Goal: Obtain resource: Download file/media

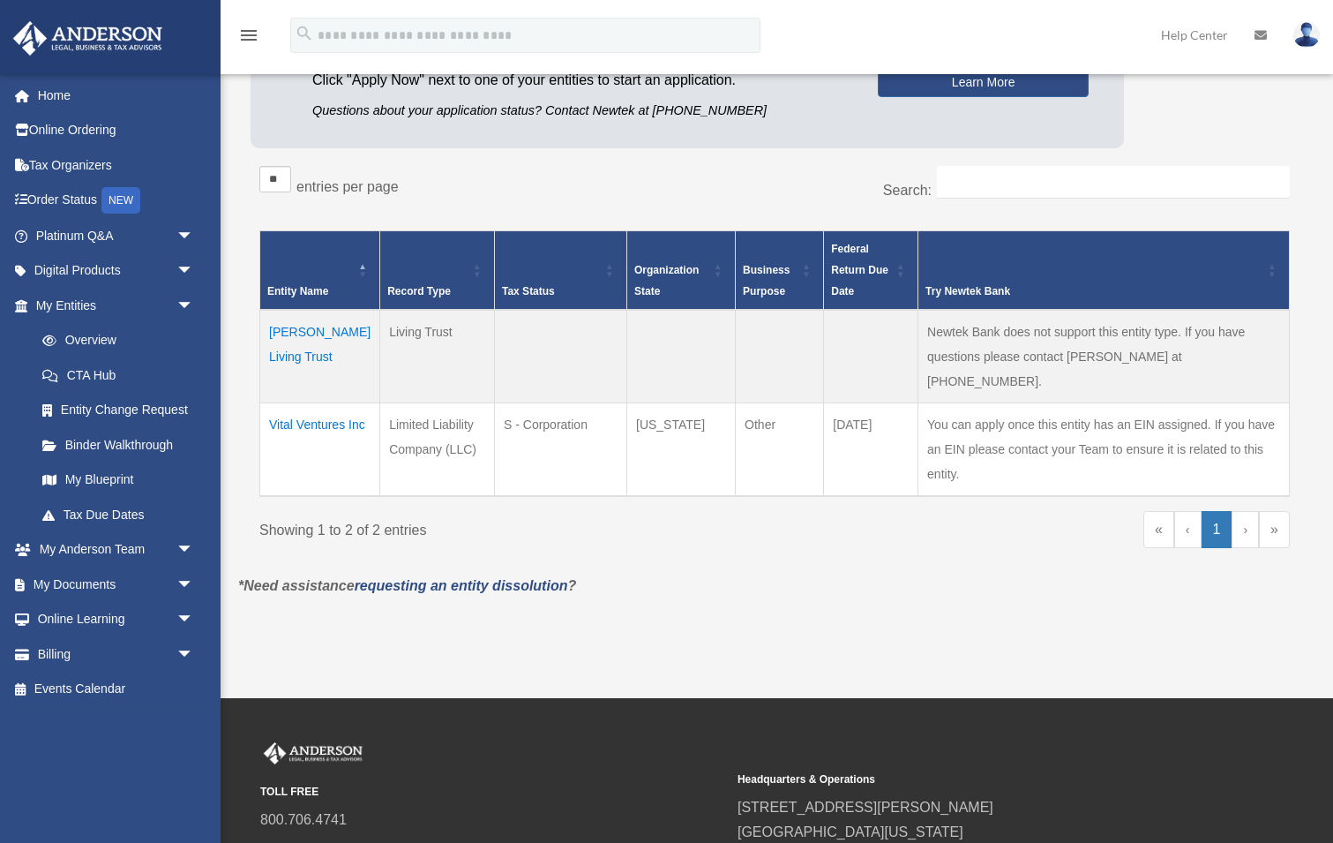
scroll to position [216, 0]
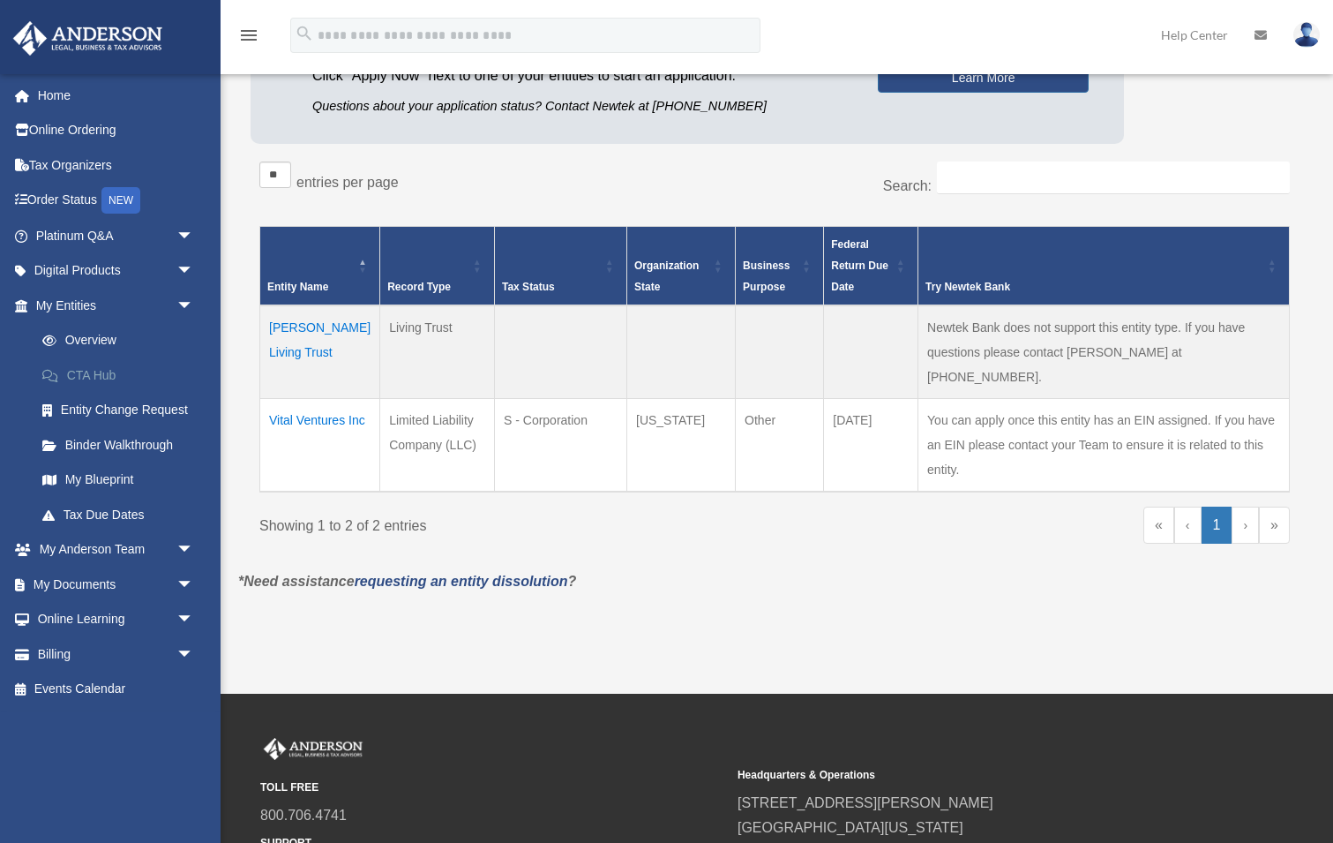
click at [80, 370] on link "CTA Hub" at bounding box center [123, 374] width 196 height 35
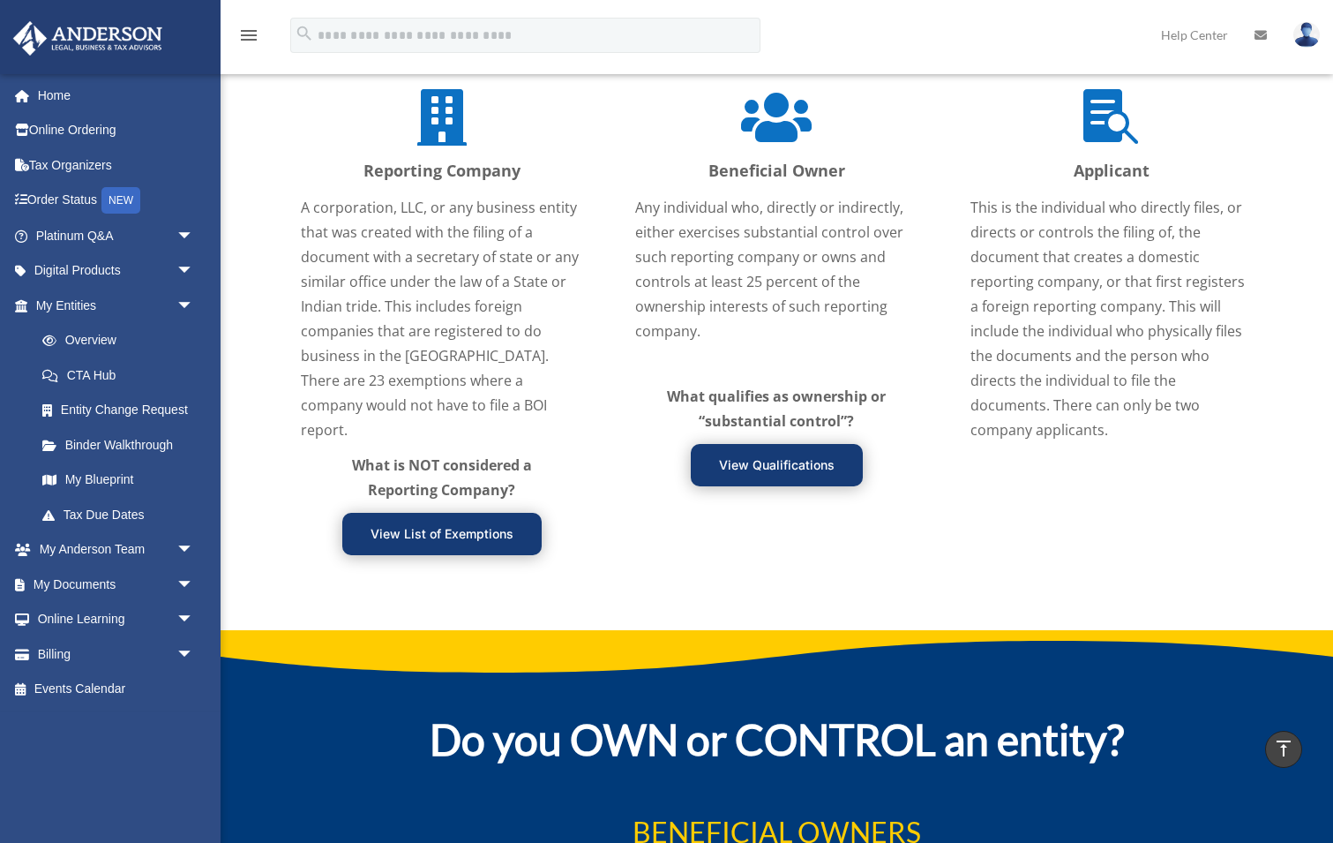
scroll to position [2106, 0]
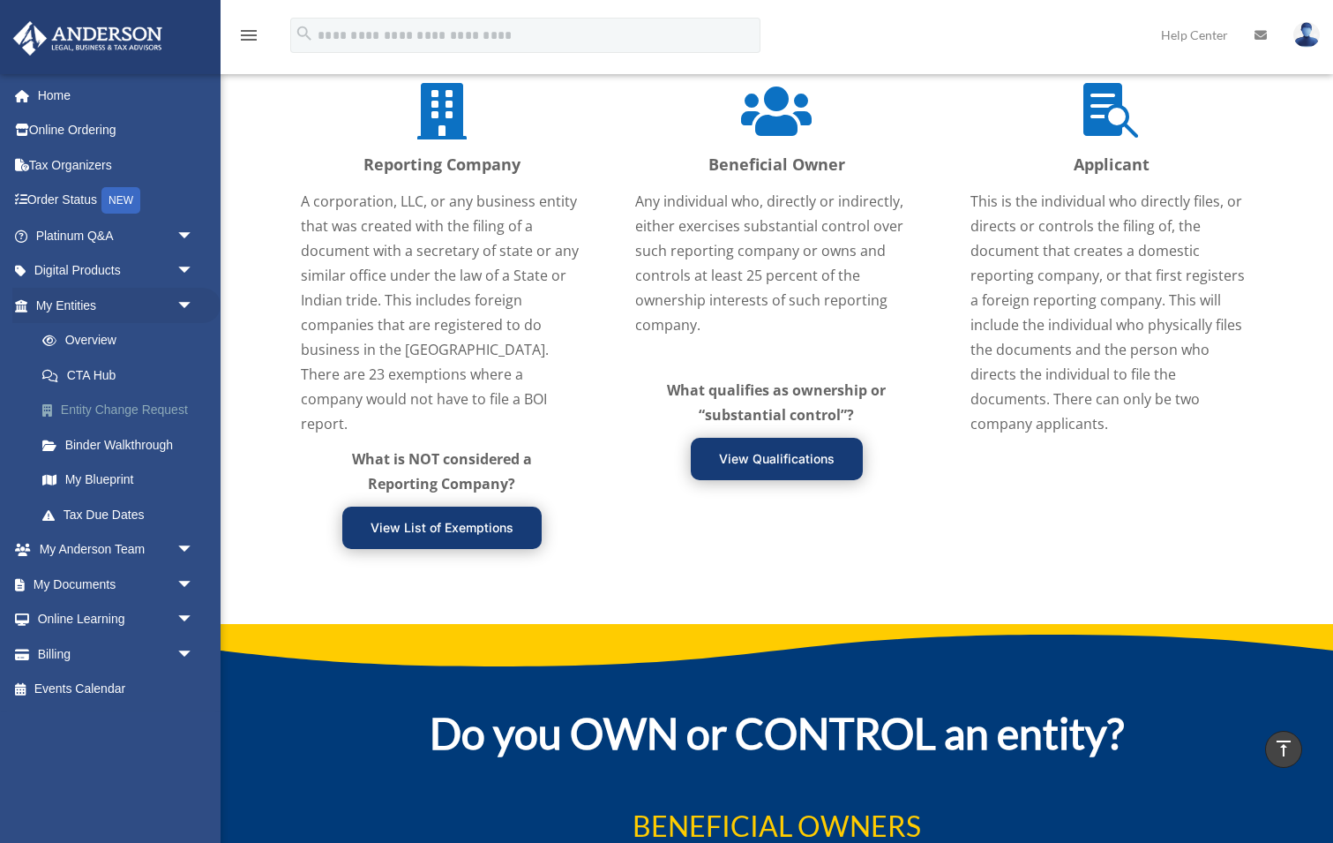
click at [115, 403] on link "Entity Change Request" at bounding box center [123, 410] width 196 height 35
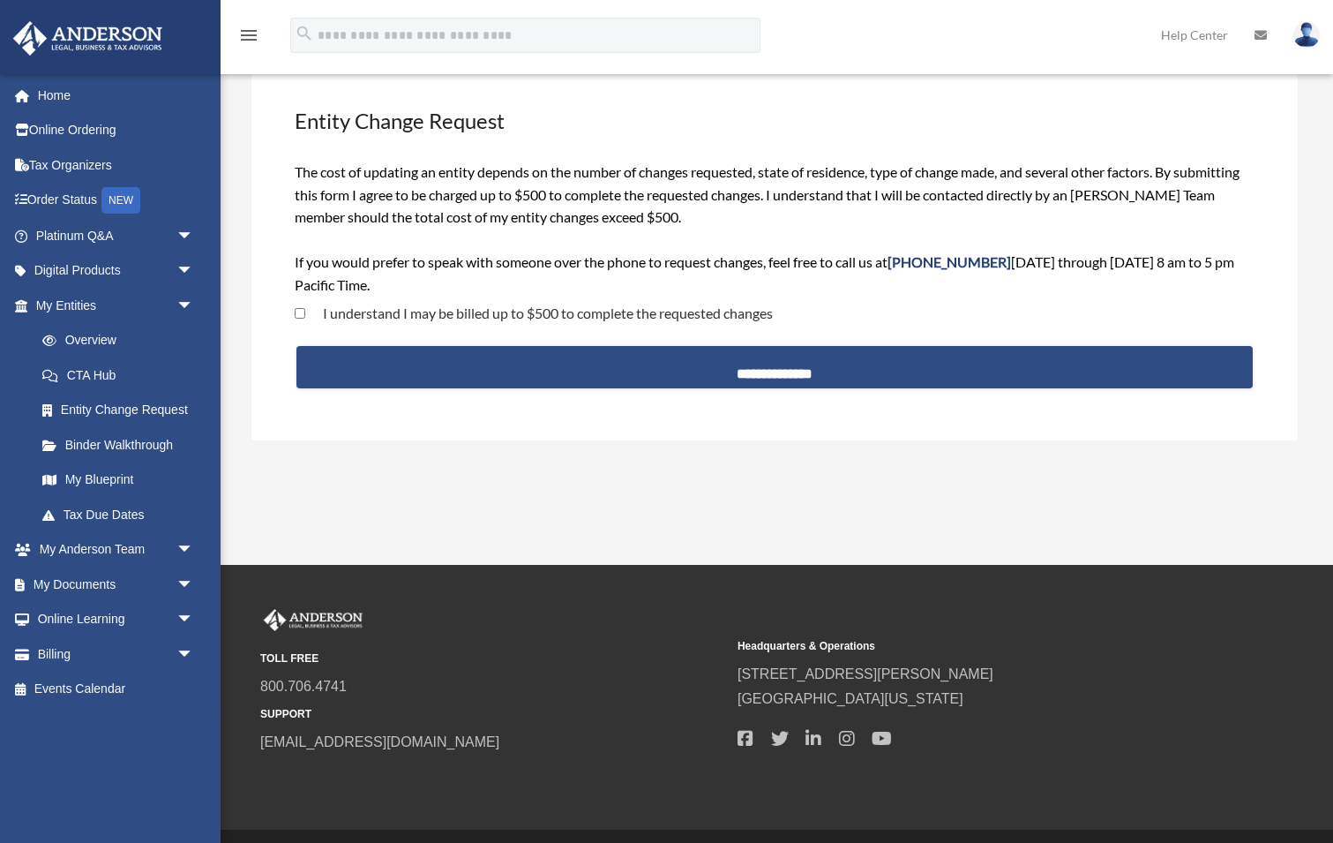
scroll to position [81, 0]
click at [131, 438] on link "Binder Walkthrough" at bounding box center [123, 444] width 196 height 35
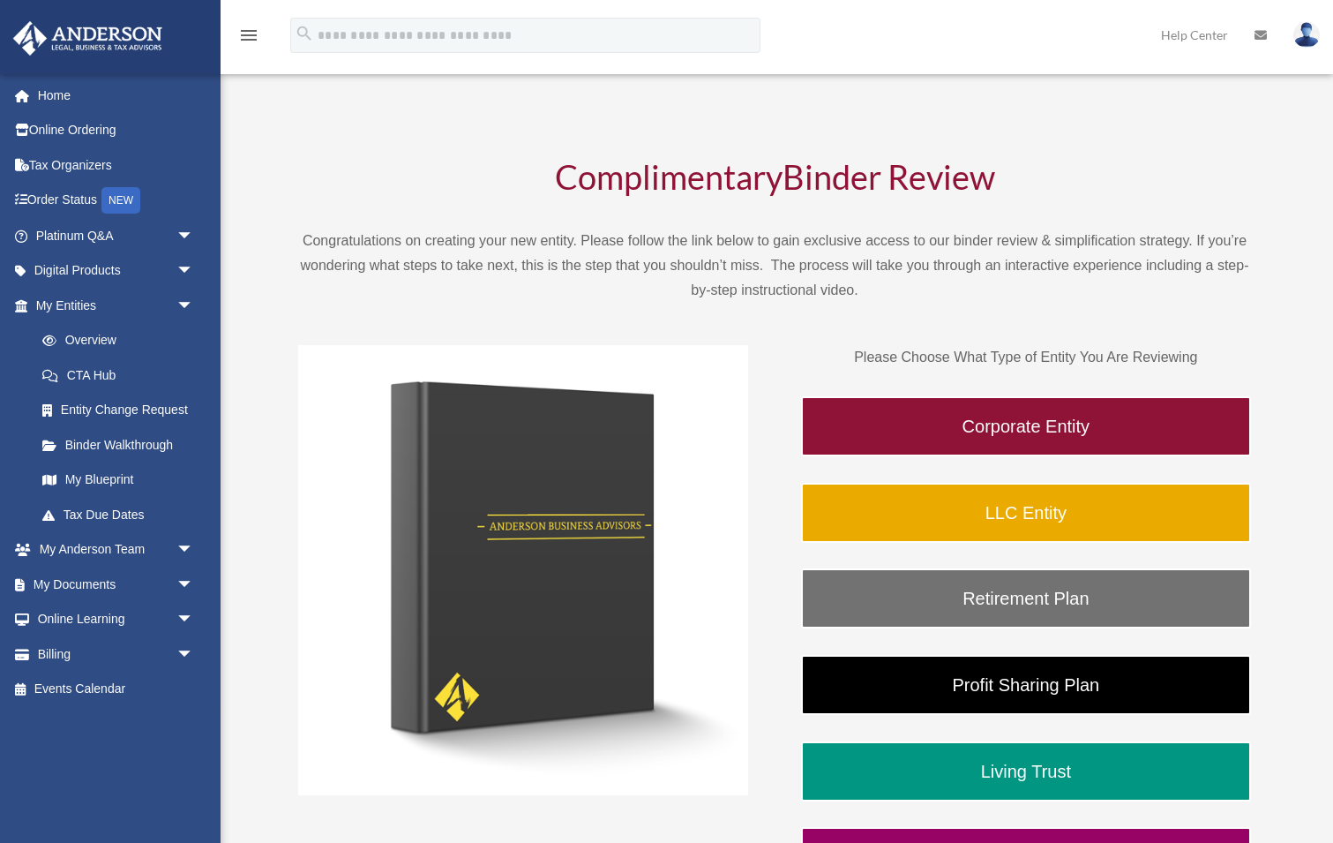
scroll to position [13, 0]
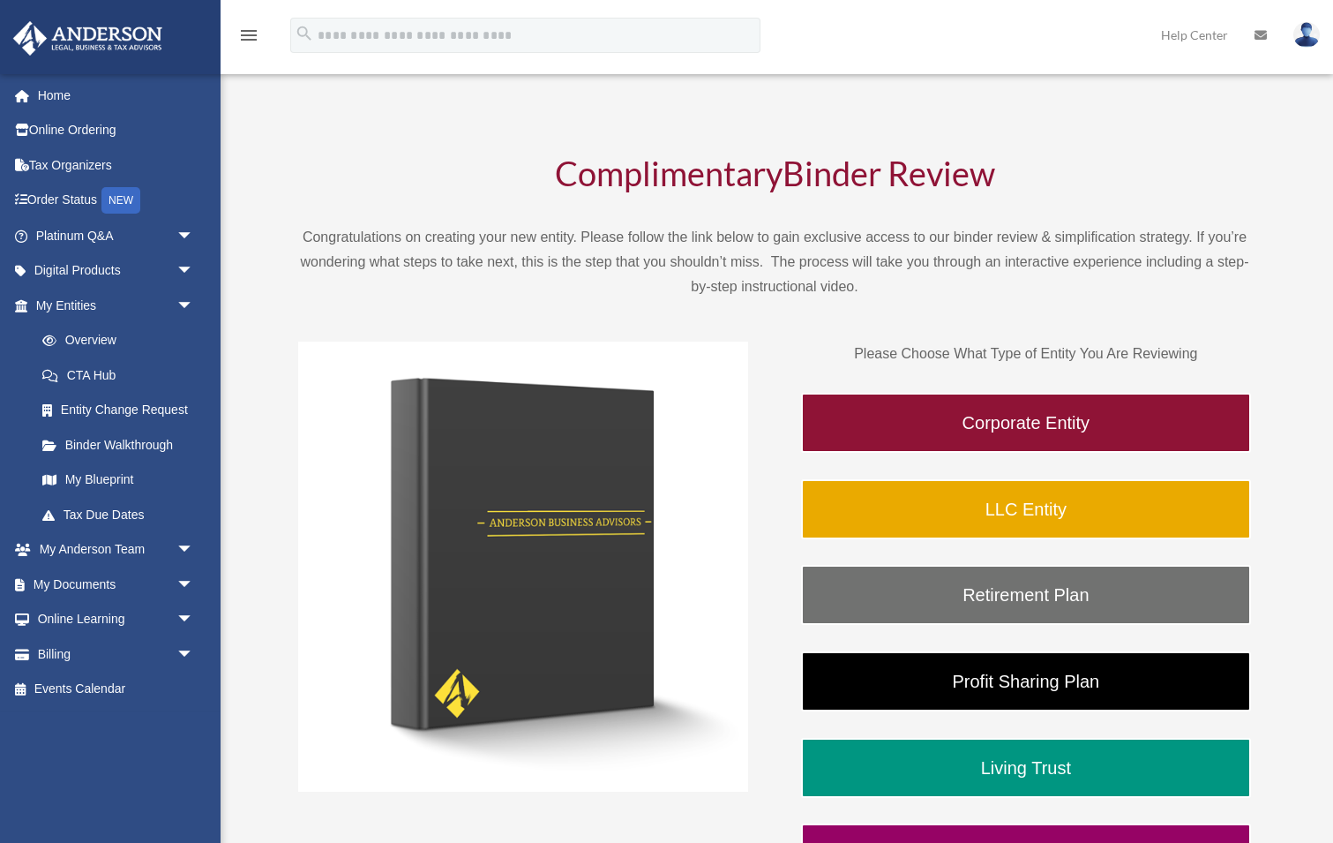
click at [534, 455] on img at bounding box center [523, 566] width 450 height 450
click at [485, 584] on img at bounding box center [523, 566] width 450 height 450
click at [601, 303] on div "Complimentary Binder Review Congratulations on creating your new entity. Please…" at bounding box center [774, 227] width 953 height 185
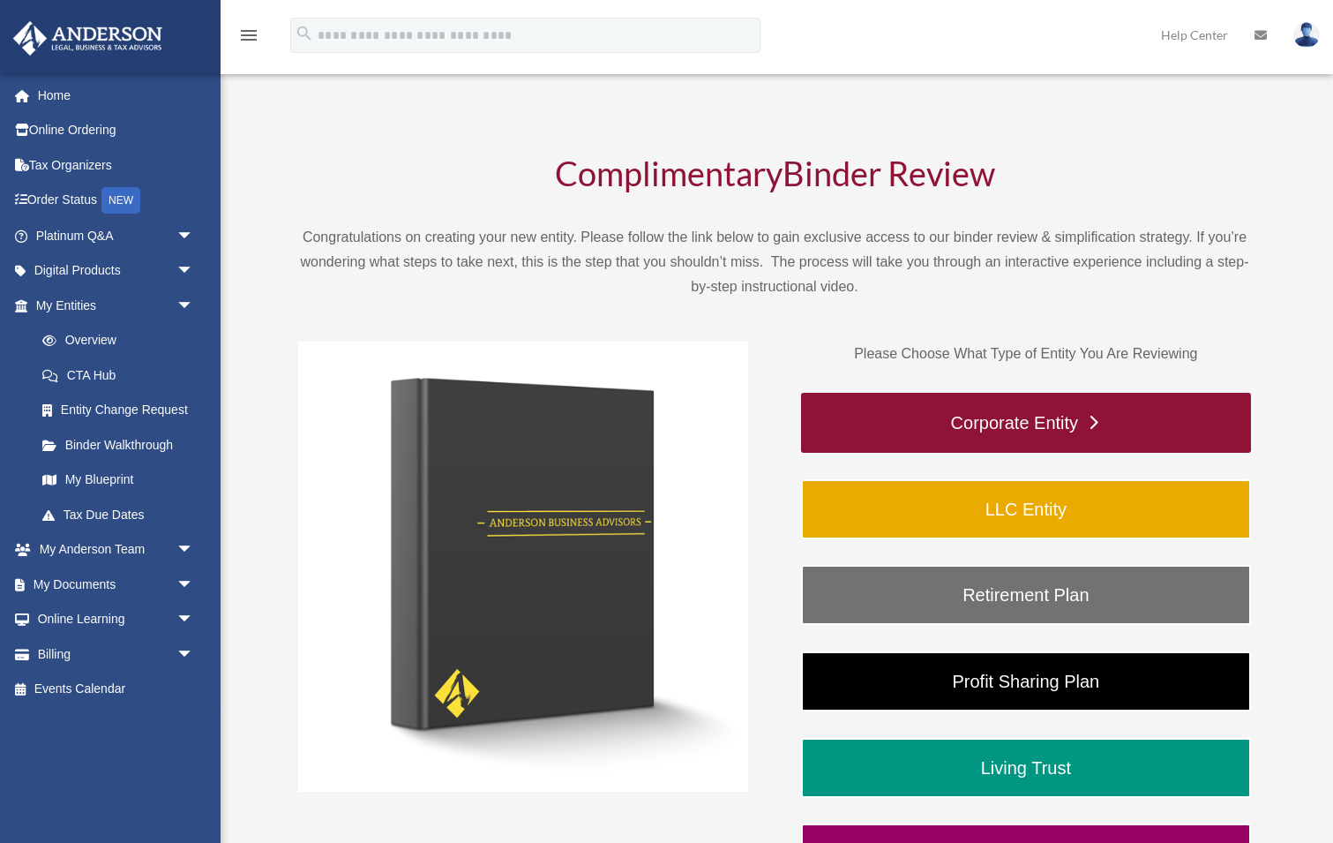
click at [896, 421] on link "Corporate Entity" at bounding box center [1026, 423] width 450 height 60
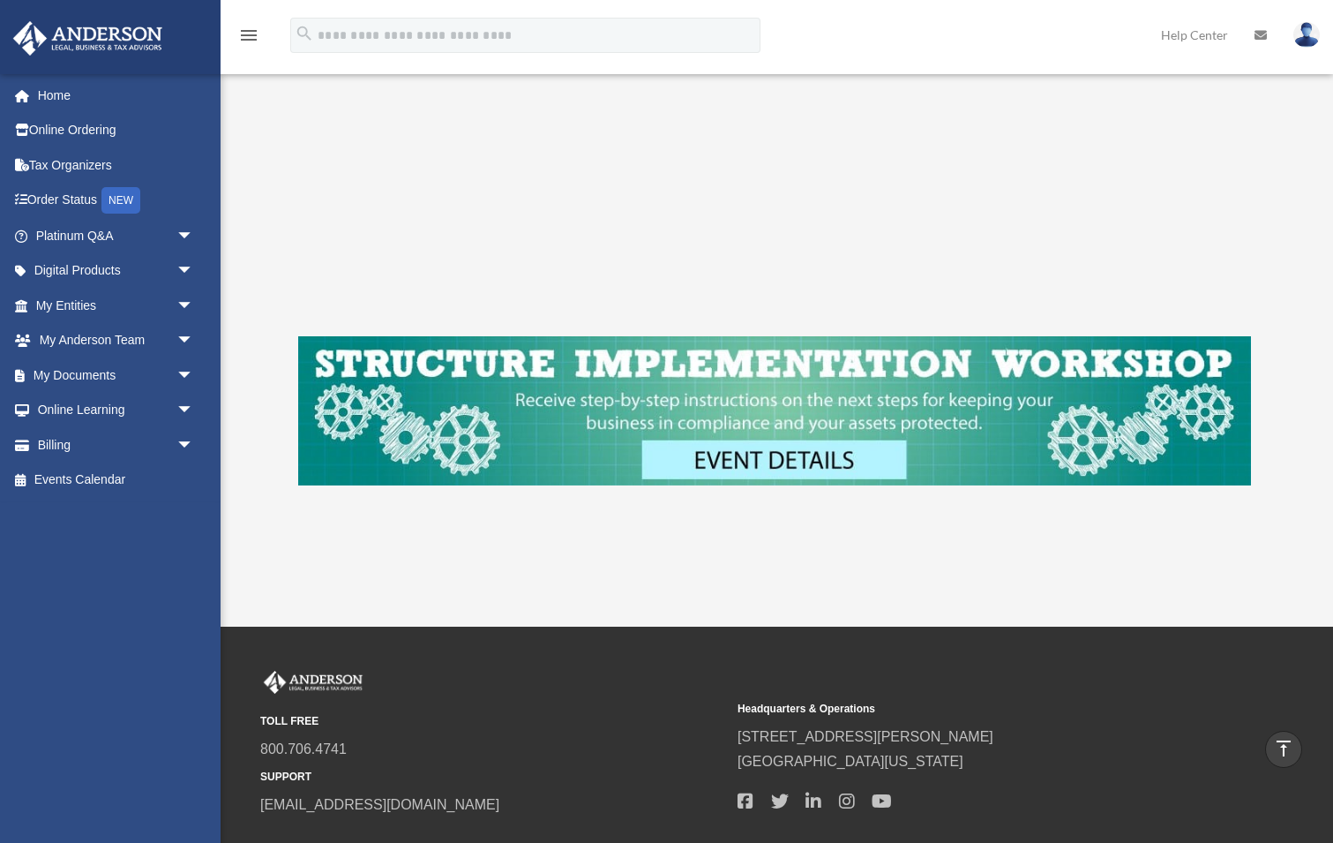
scroll to position [536, 0]
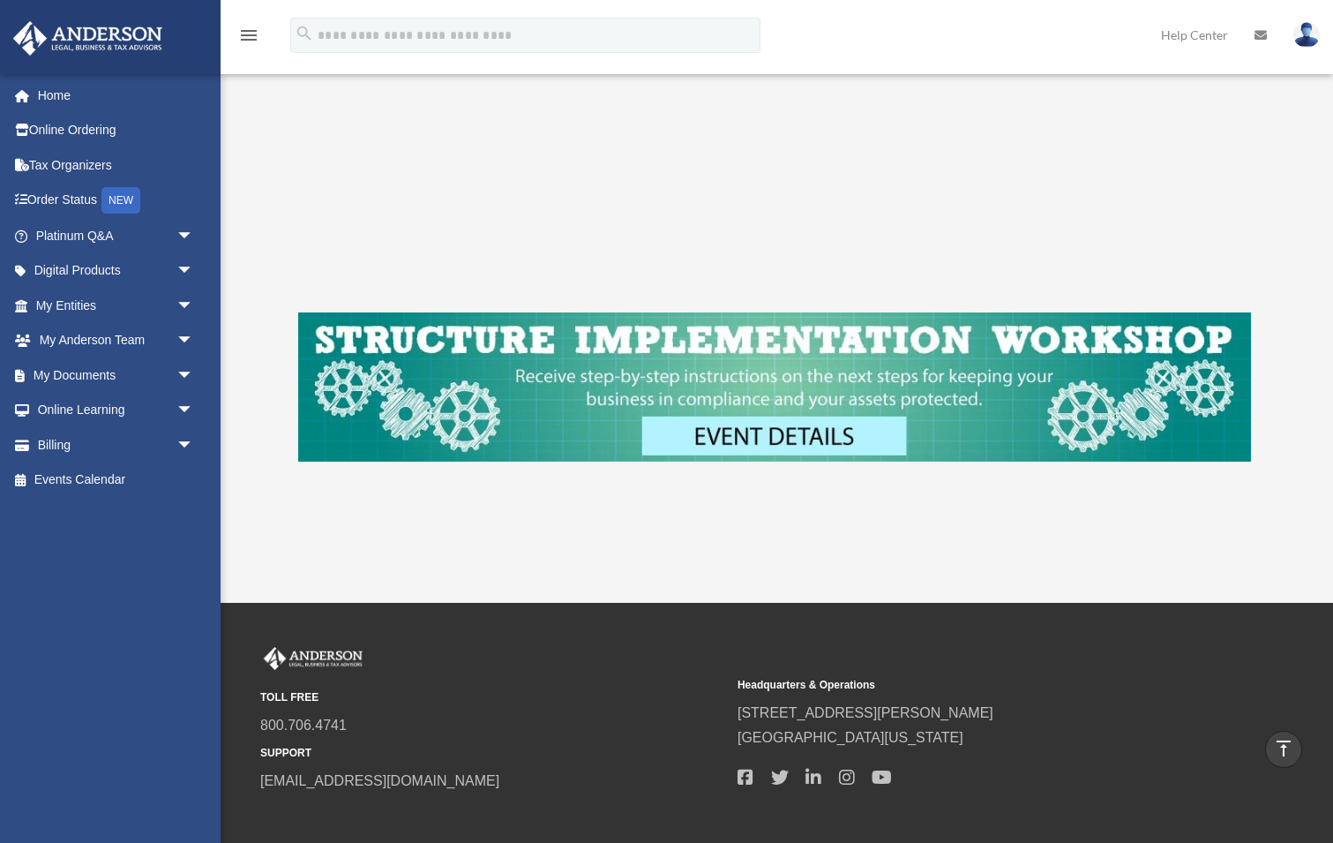
click at [747, 414] on img at bounding box center [774, 386] width 953 height 149
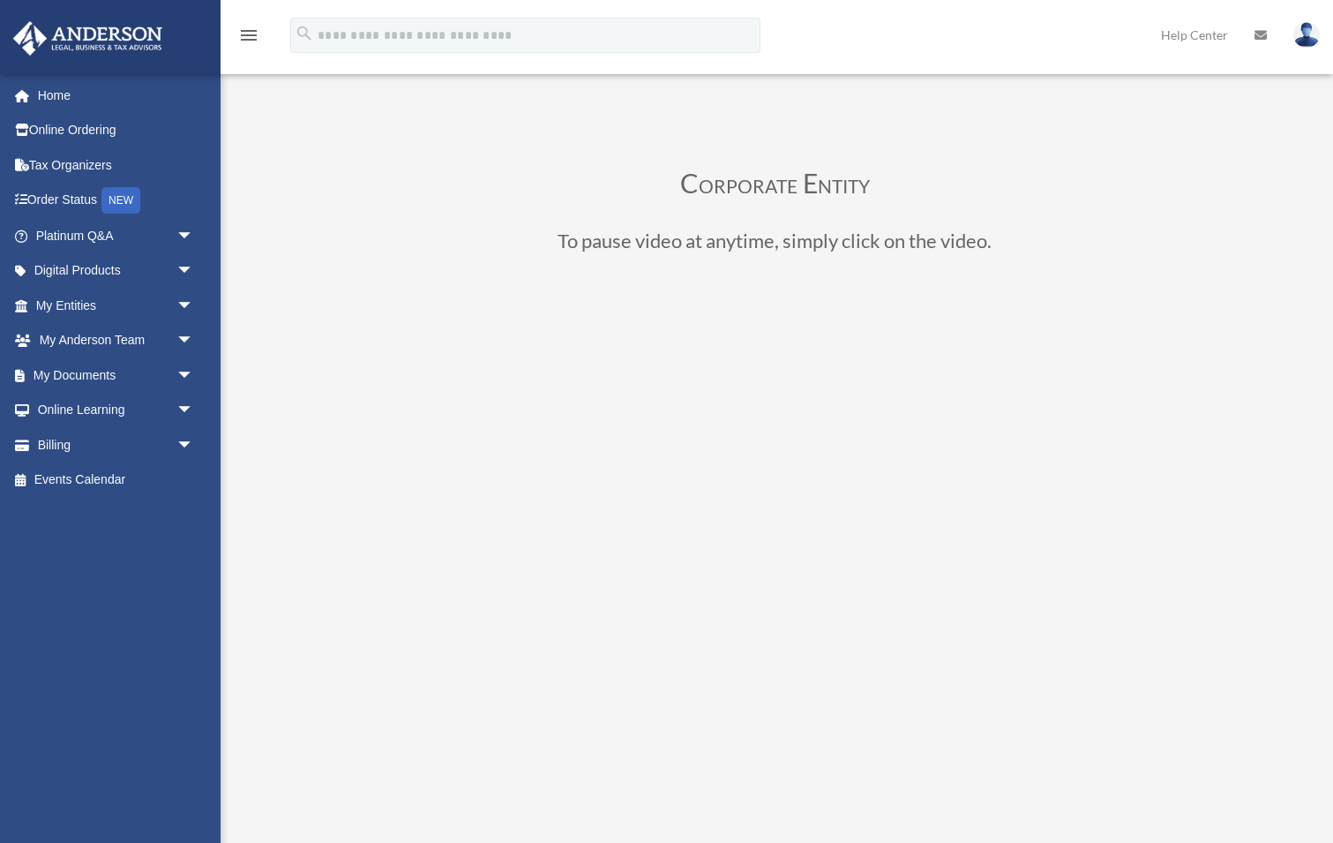
scroll to position [0, 0]
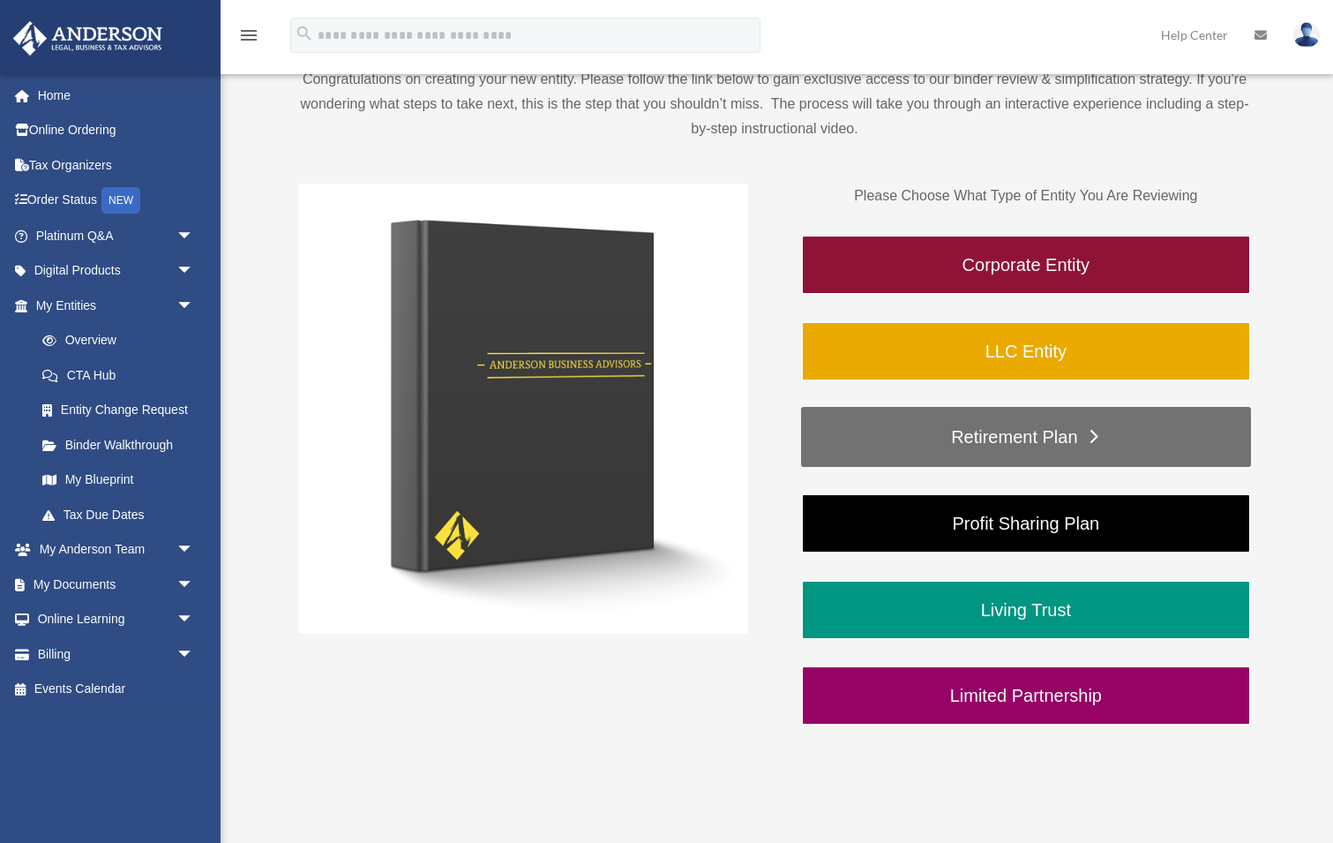
scroll to position [173, 0]
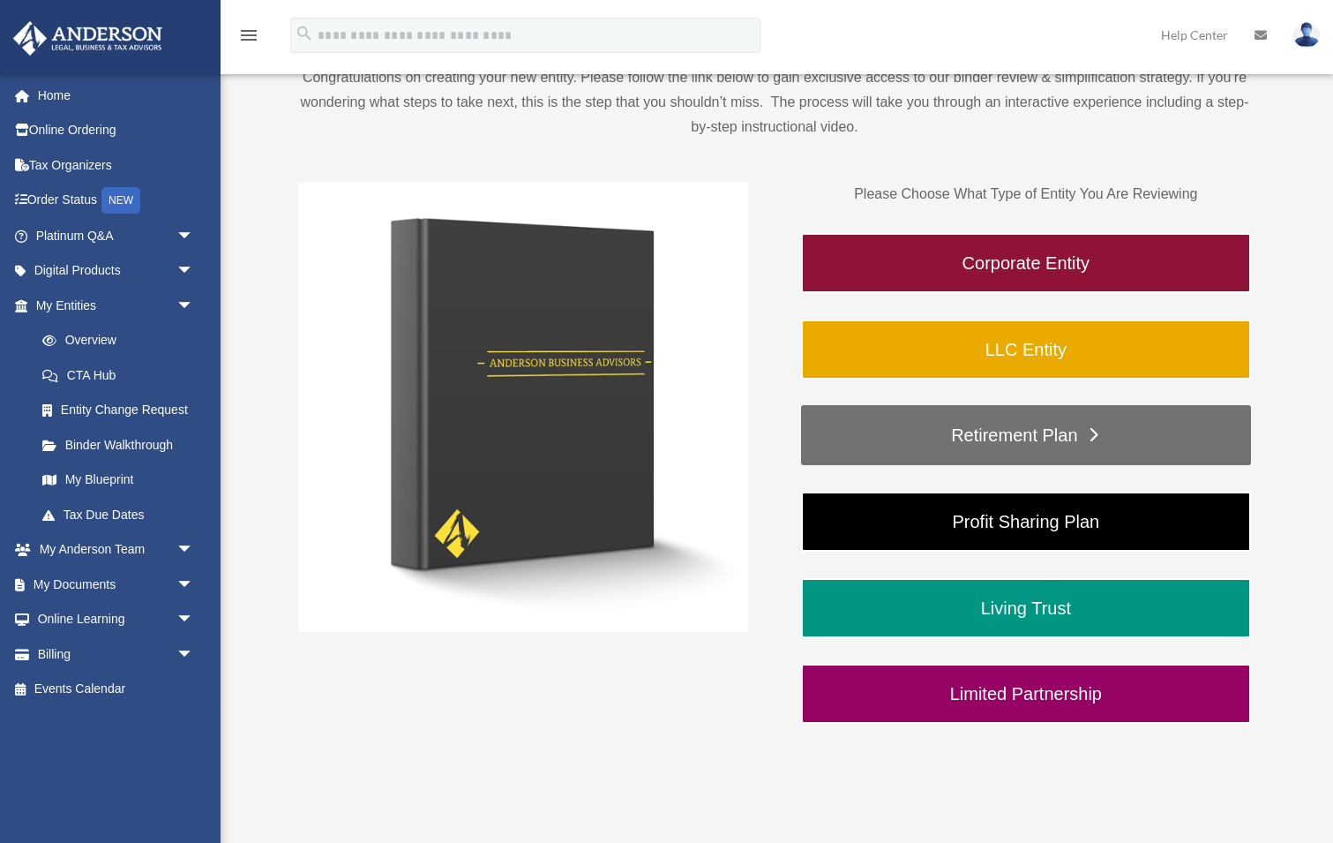
click at [923, 423] on link "Retirement Plan" at bounding box center [1026, 435] width 450 height 60
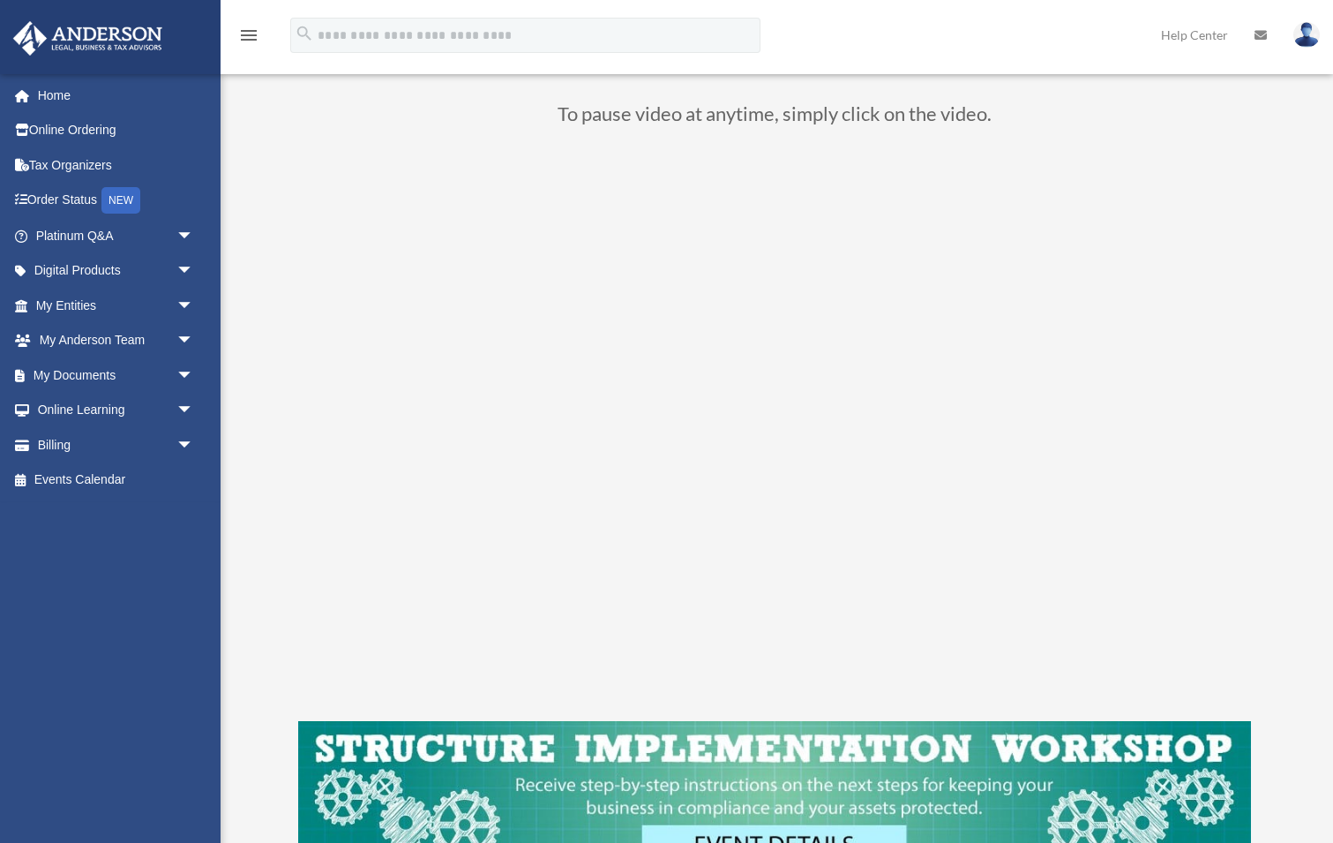
scroll to position [131, 0]
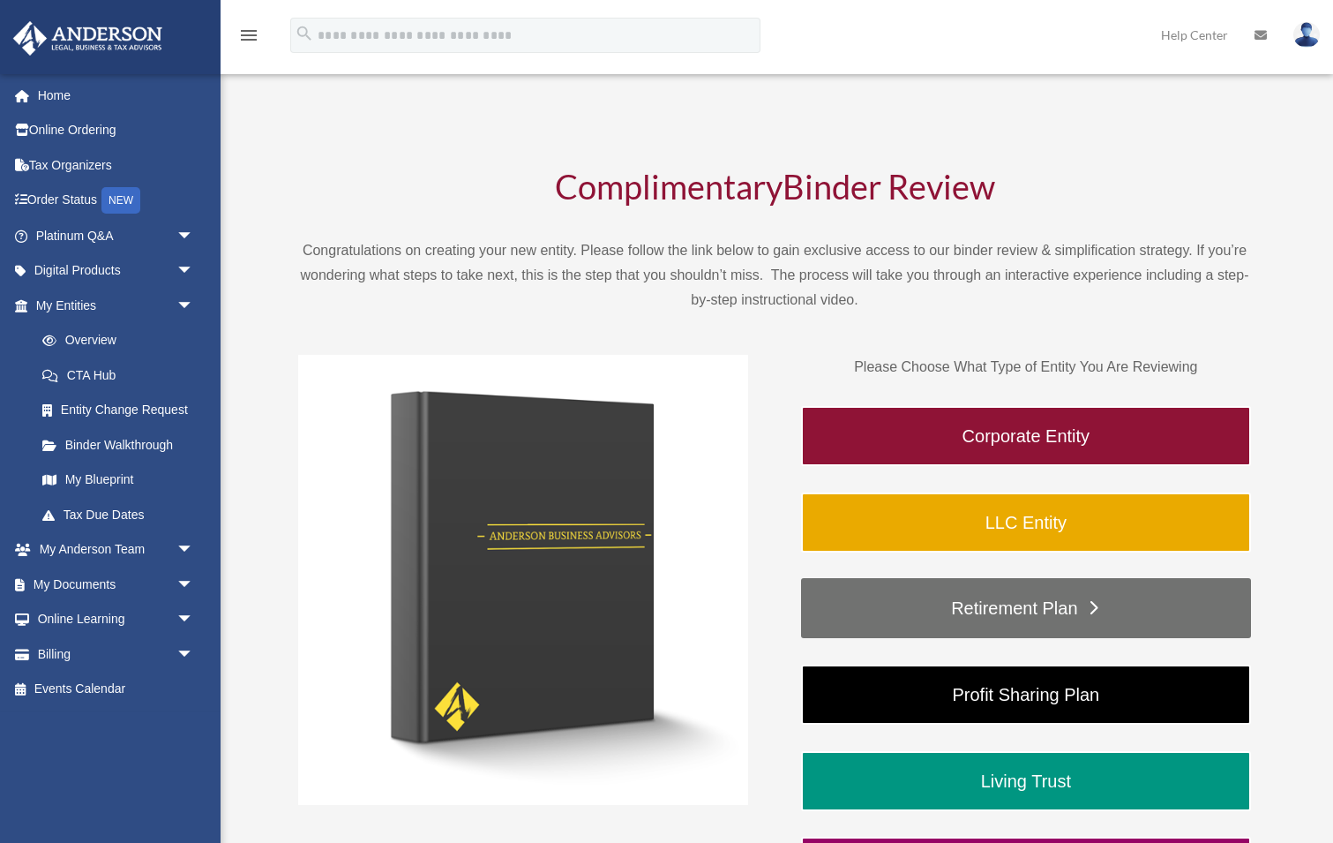
scroll to position [173, 0]
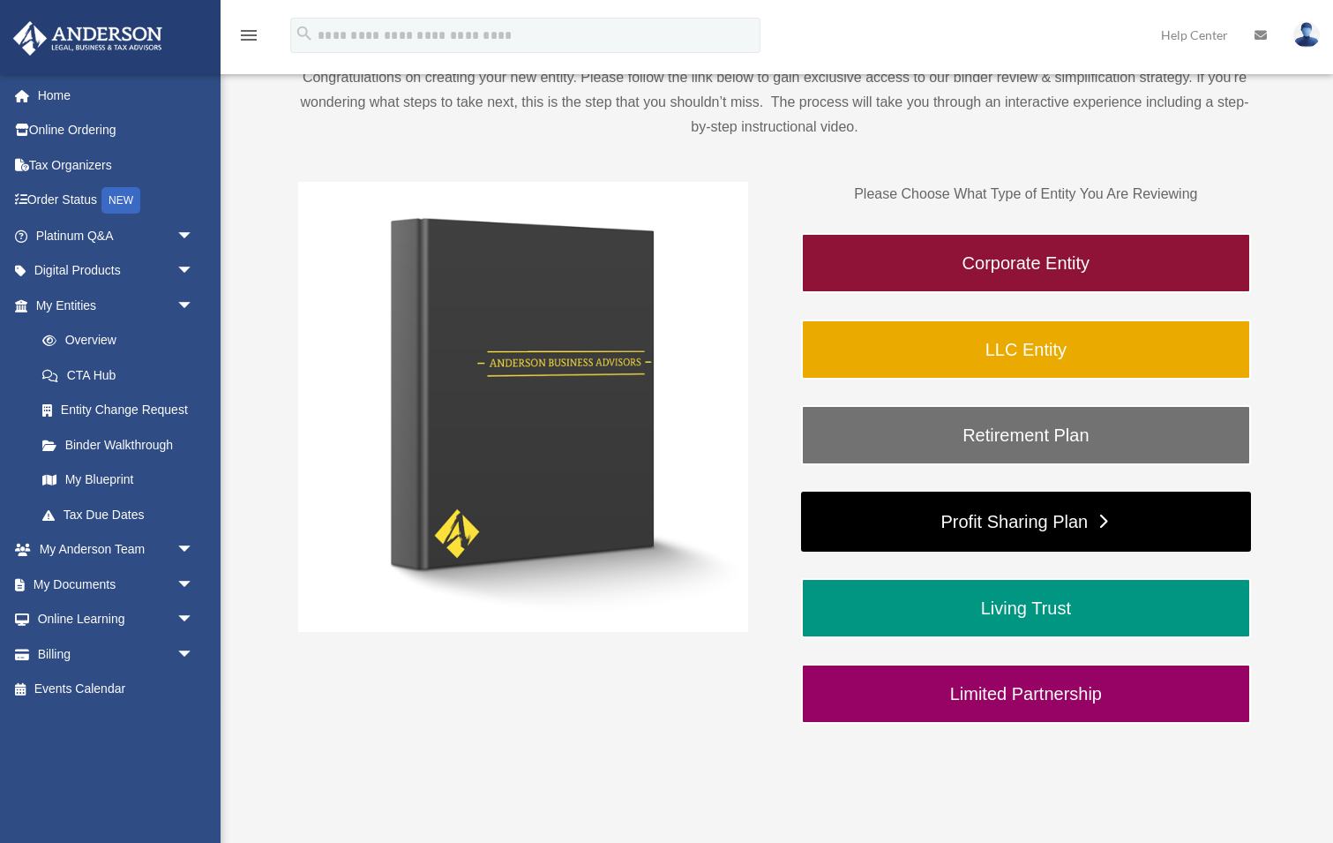
click at [963, 526] on link "Profit Sharing Plan" at bounding box center [1026, 521] width 450 height 60
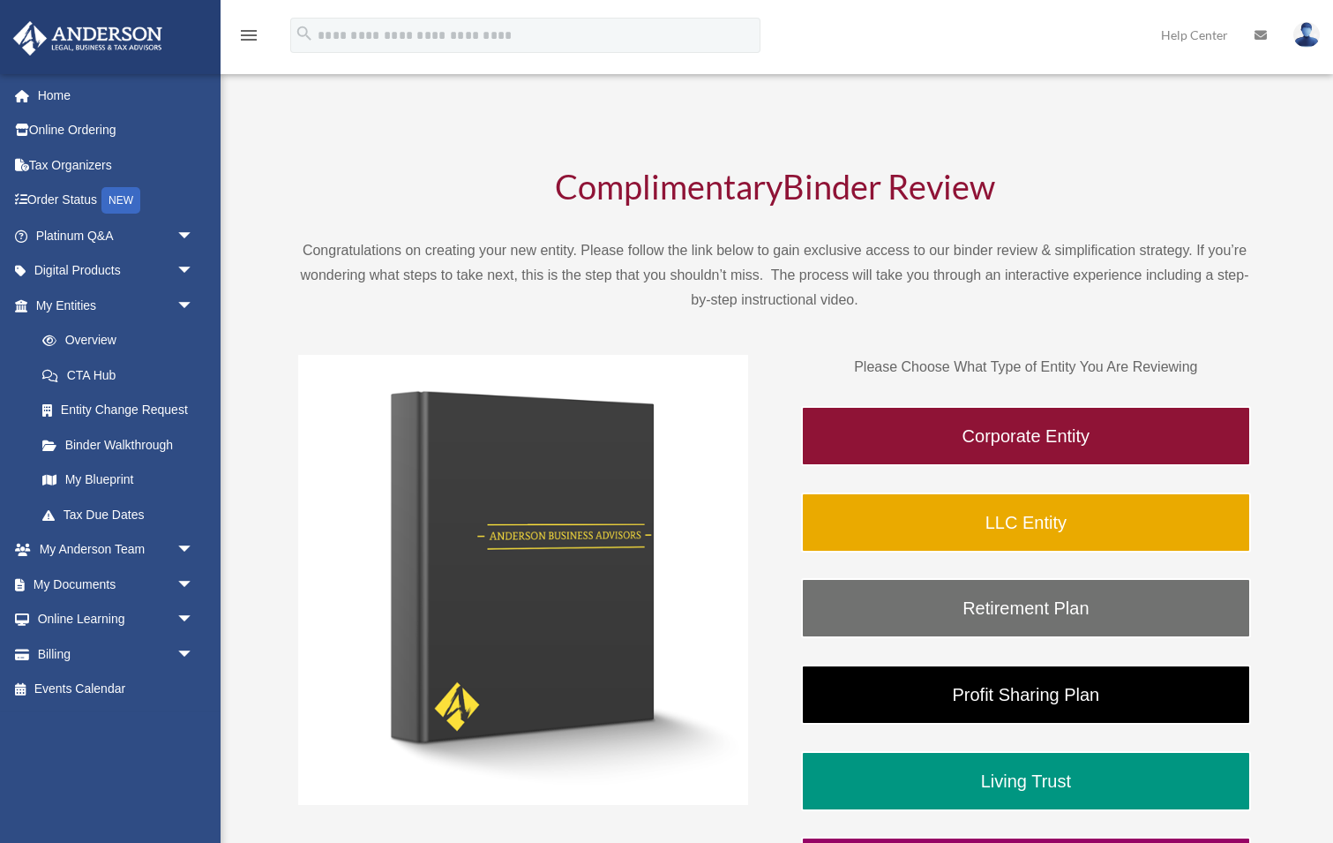
scroll to position [173, 0]
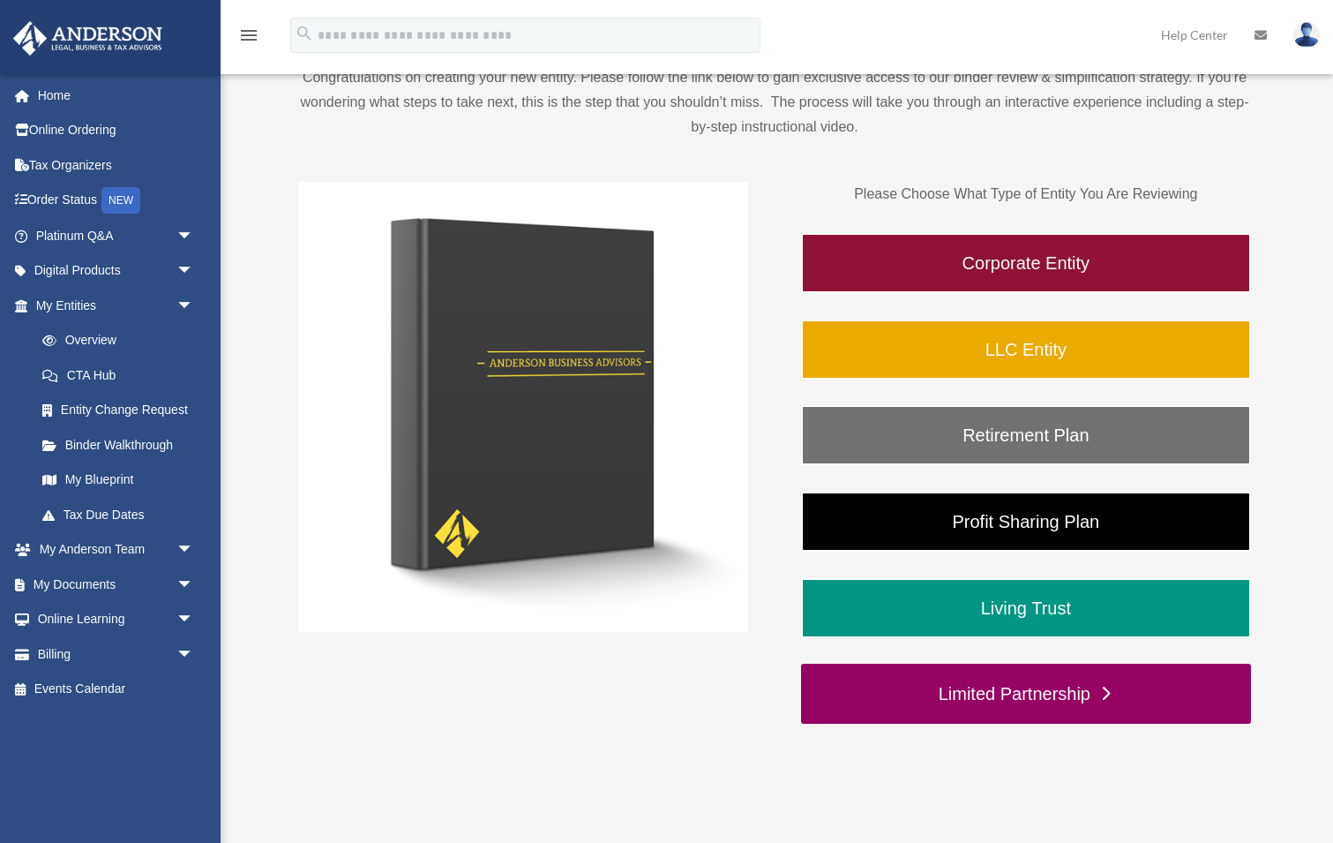
click at [910, 700] on link "Limited Partnership" at bounding box center [1026, 693] width 450 height 60
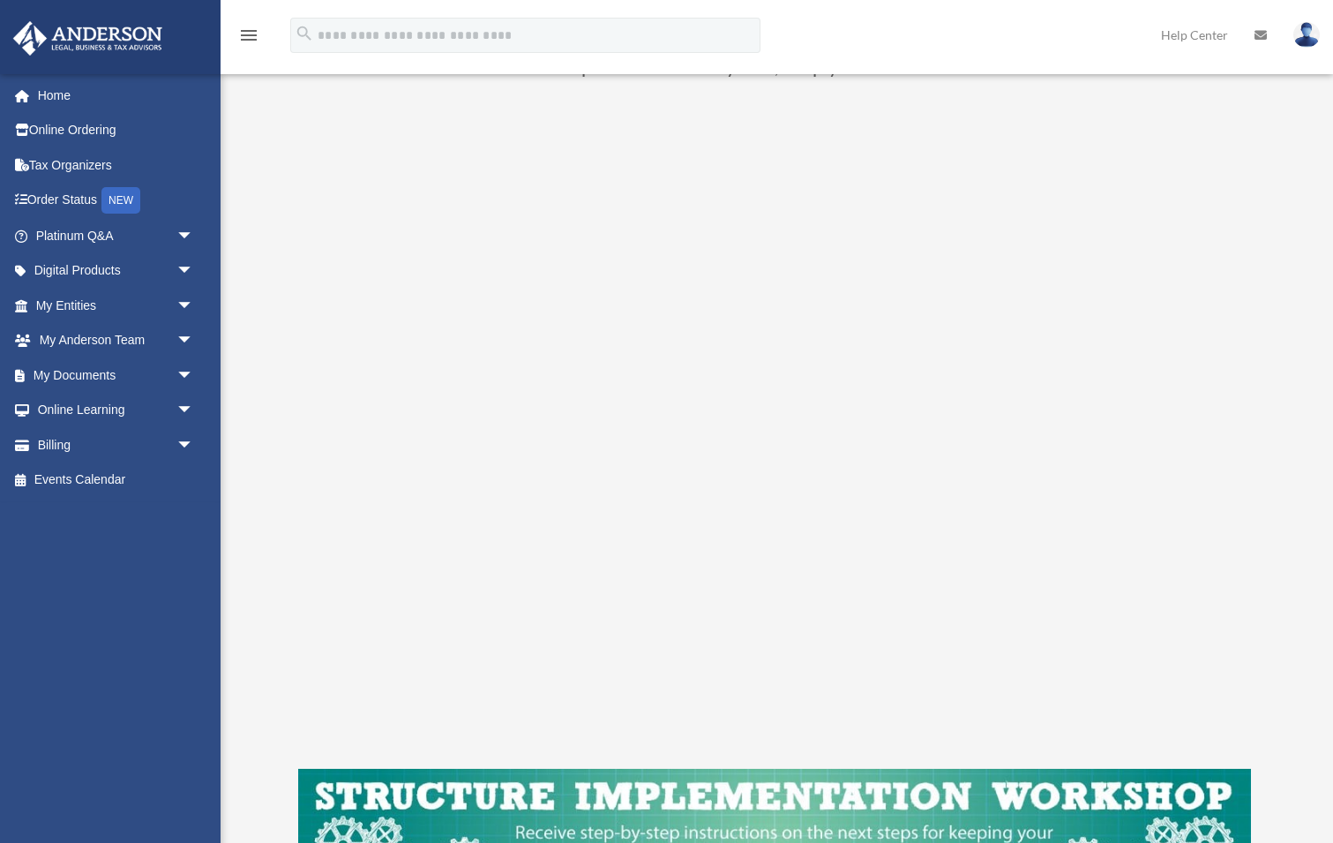
scroll to position [170, 0]
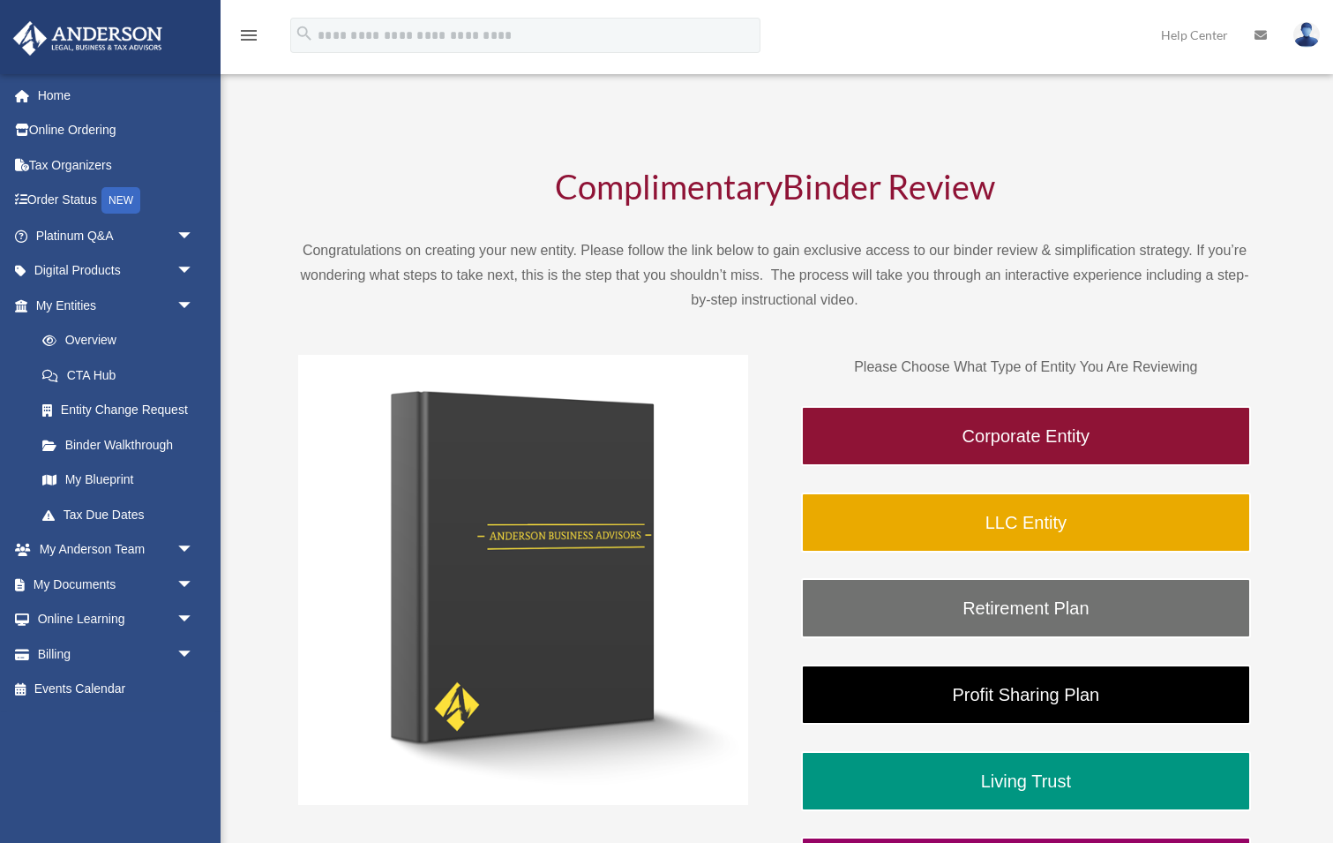
scroll to position [173, 0]
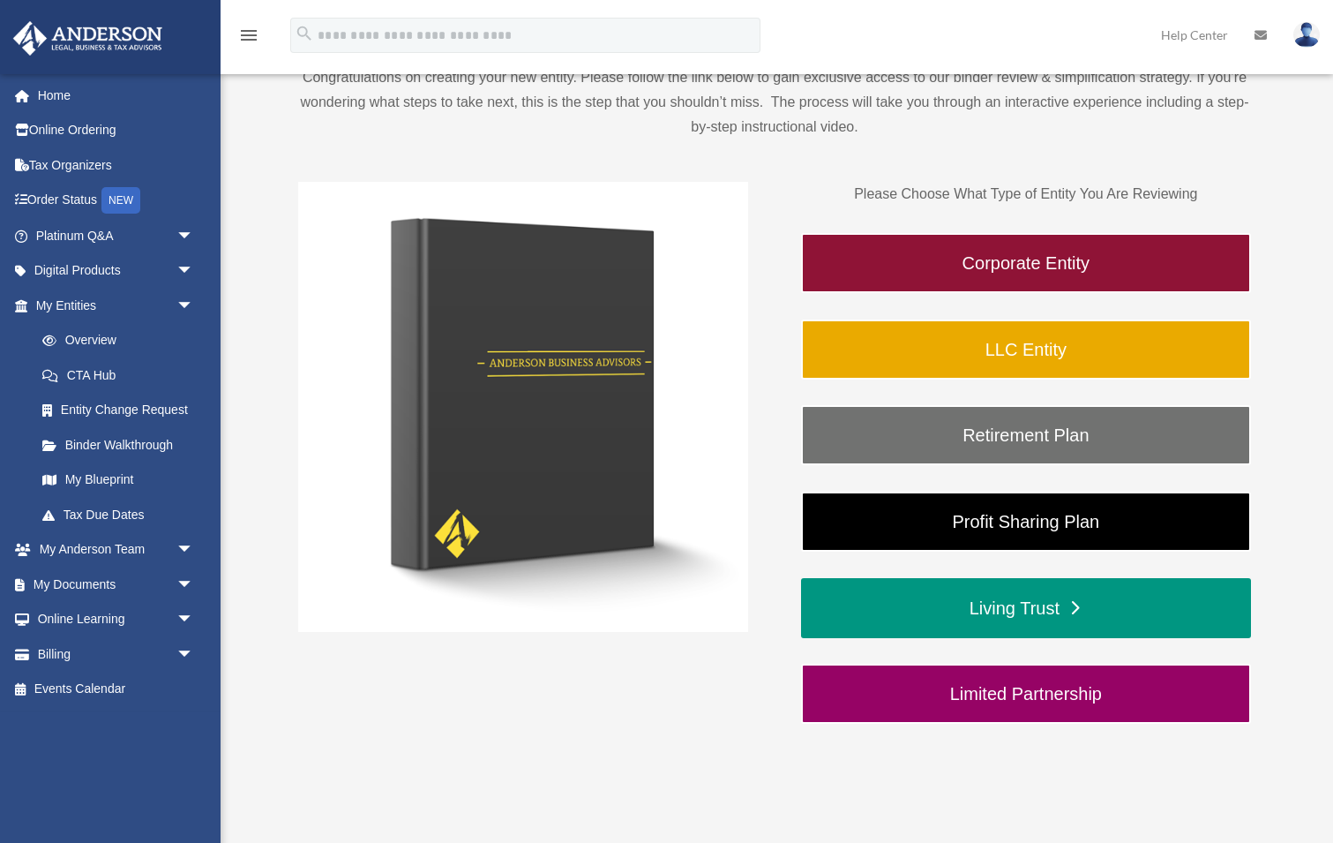
click at [901, 610] on link "Living Trust" at bounding box center [1026, 608] width 450 height 60
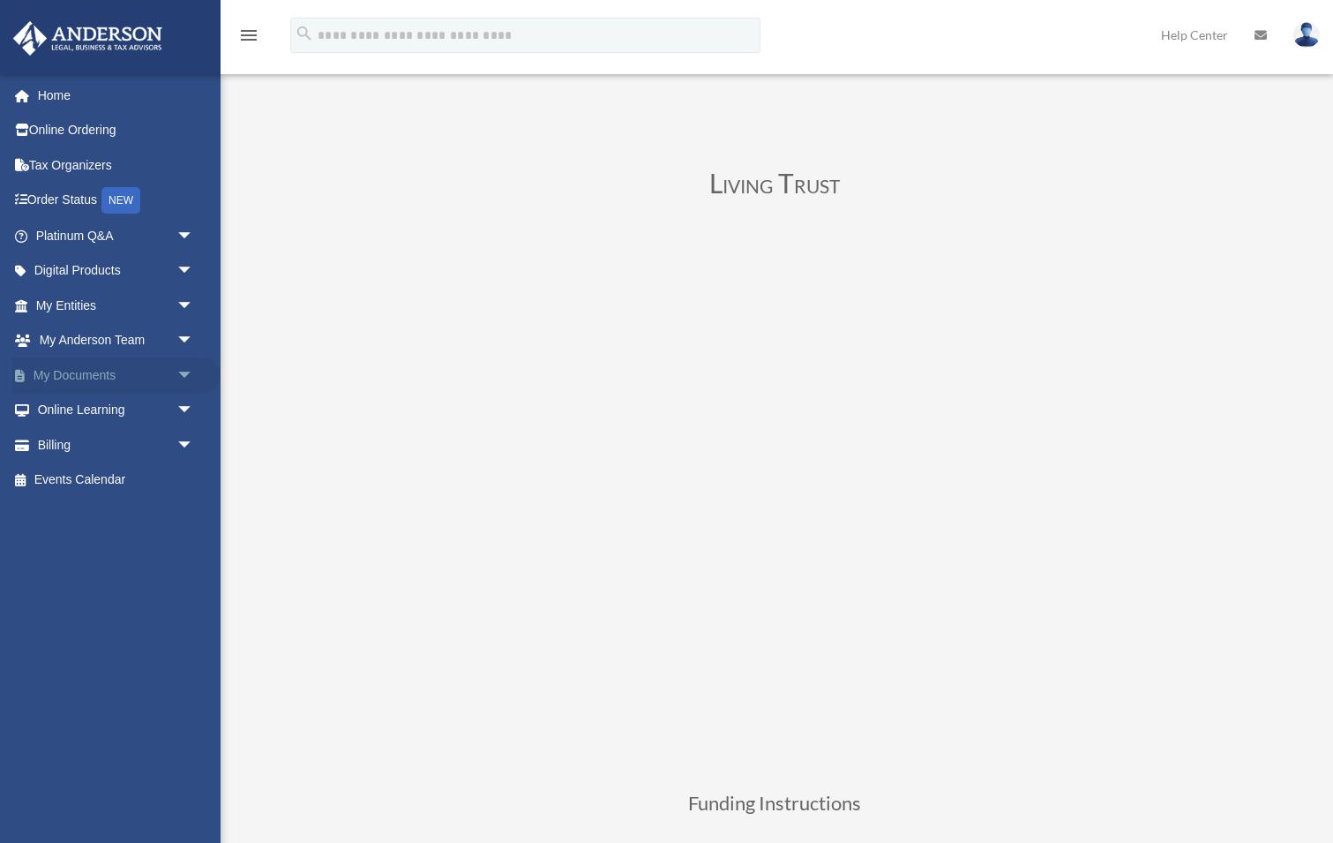
click at [179, 363] on span "arrow_drop_down" at bounding box center [193, 375] width 35 height 36
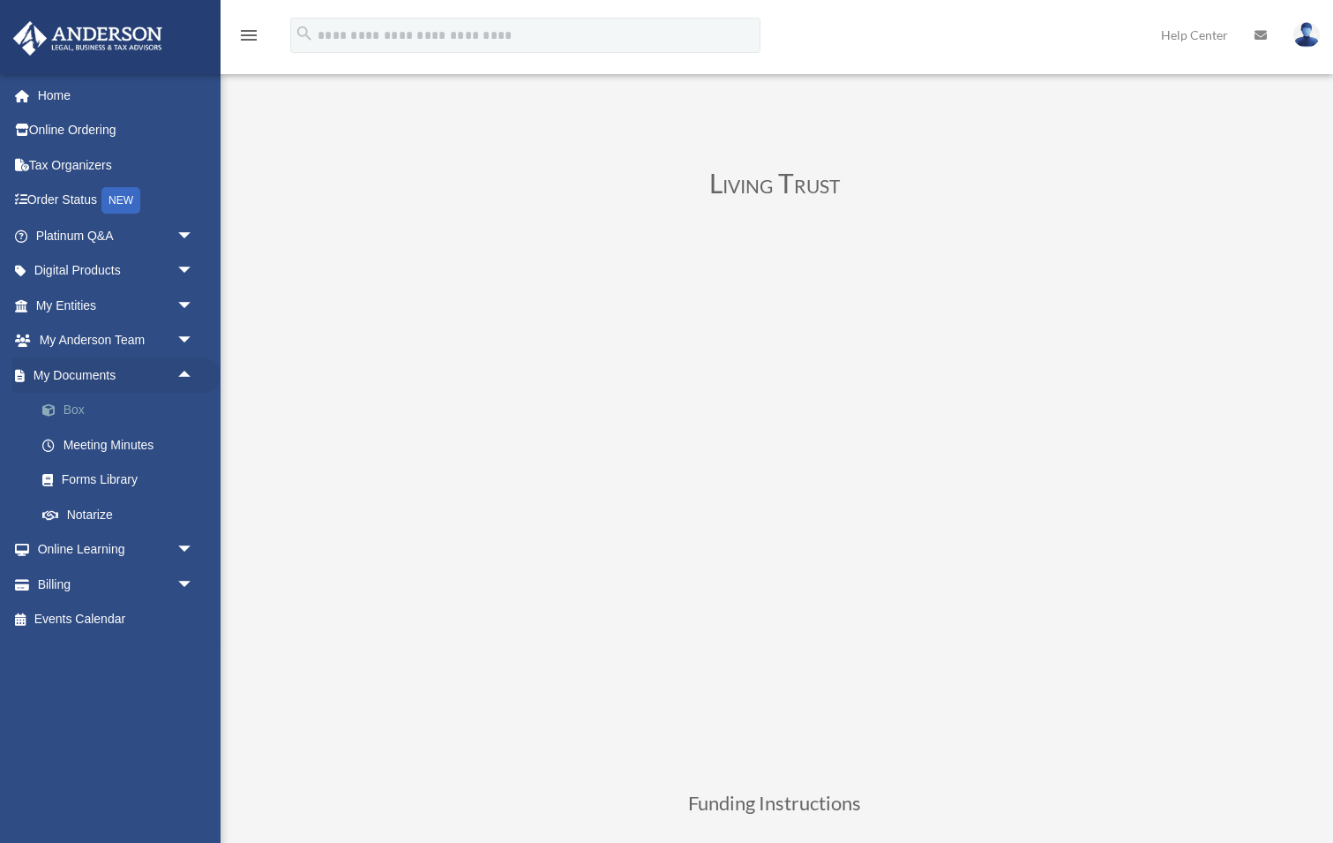
click at [112, 402] on link "Box" at bounding box center [123, 410] width 196 height 35
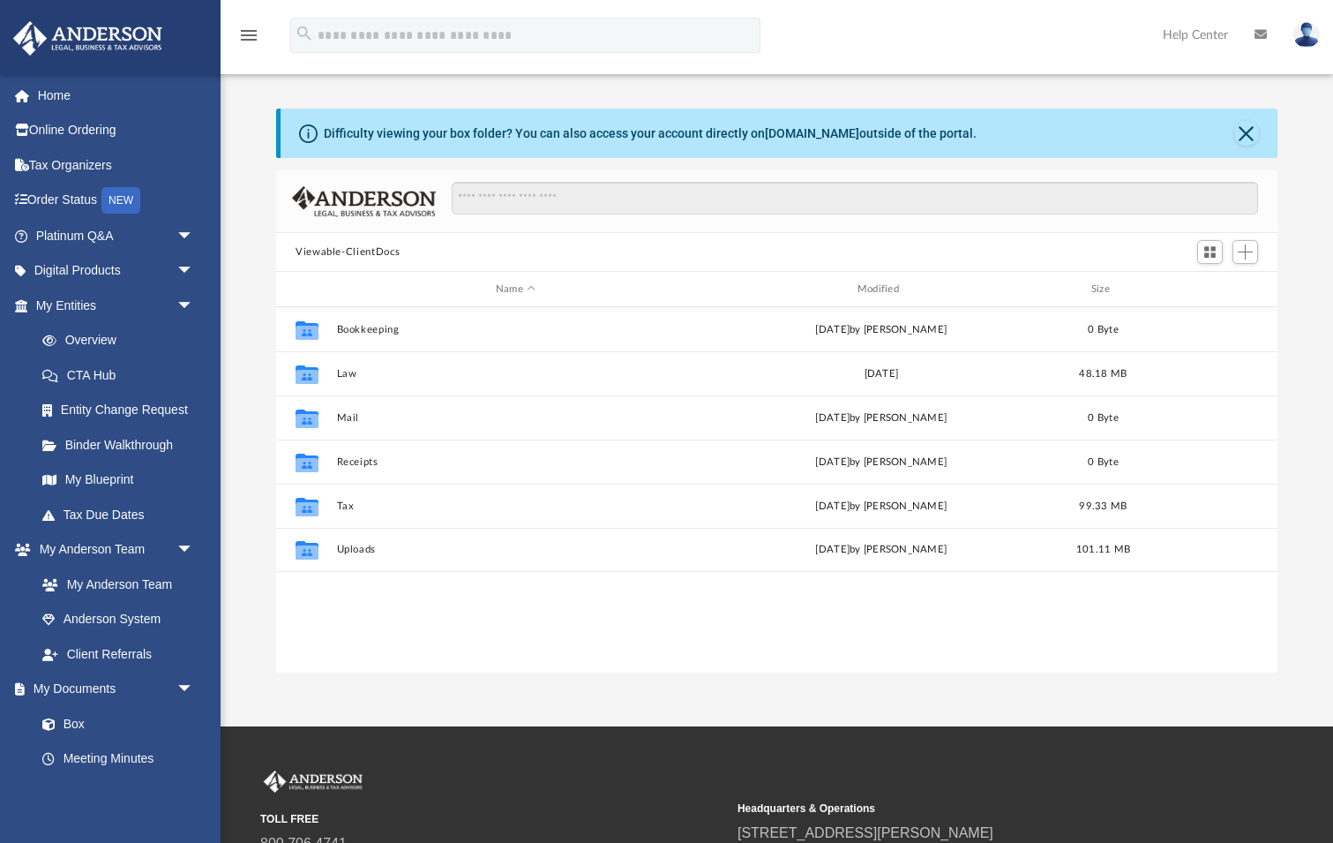
scroll to position [1, 1]
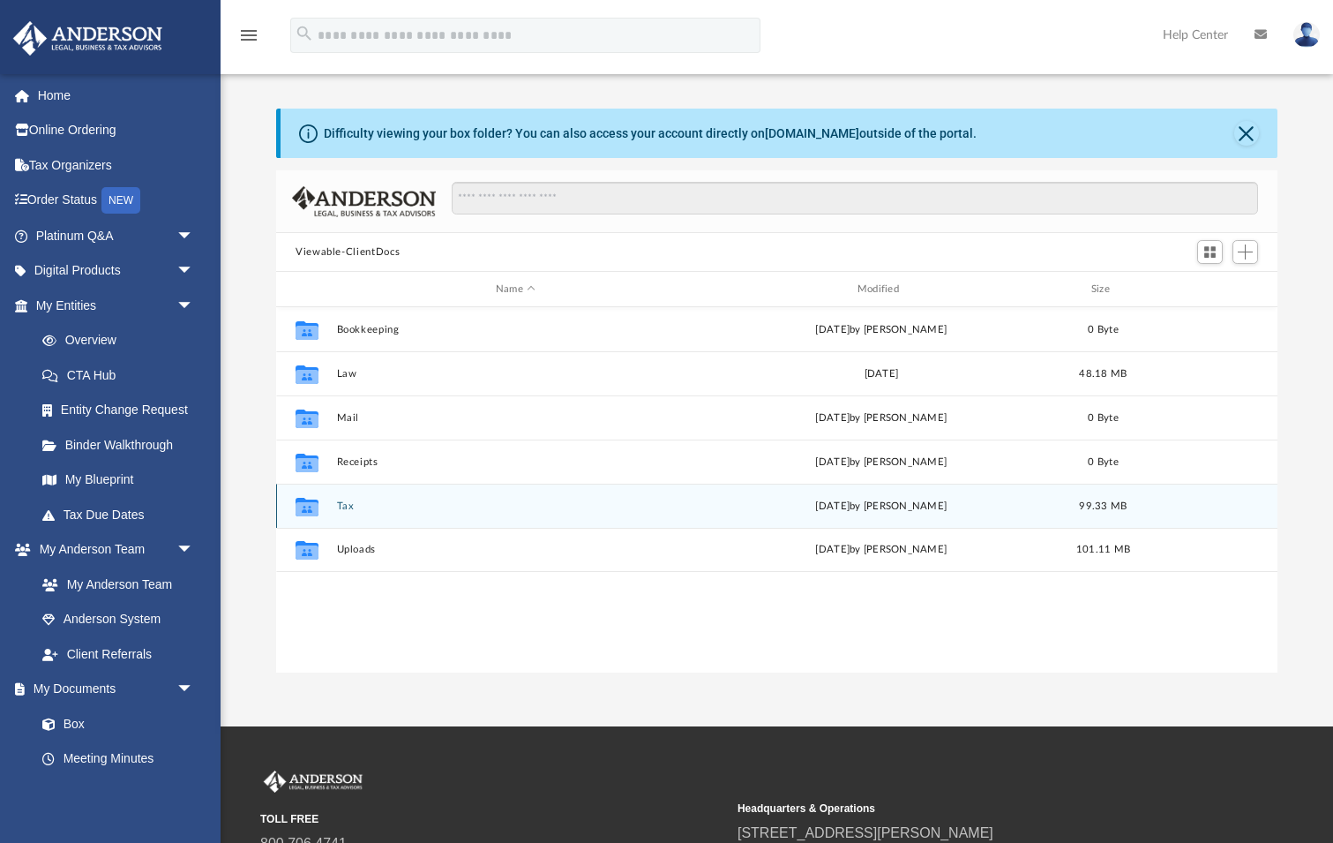
click at [345, 507] on button "Tax" at bounding box center [516, 505] width 358 height 11
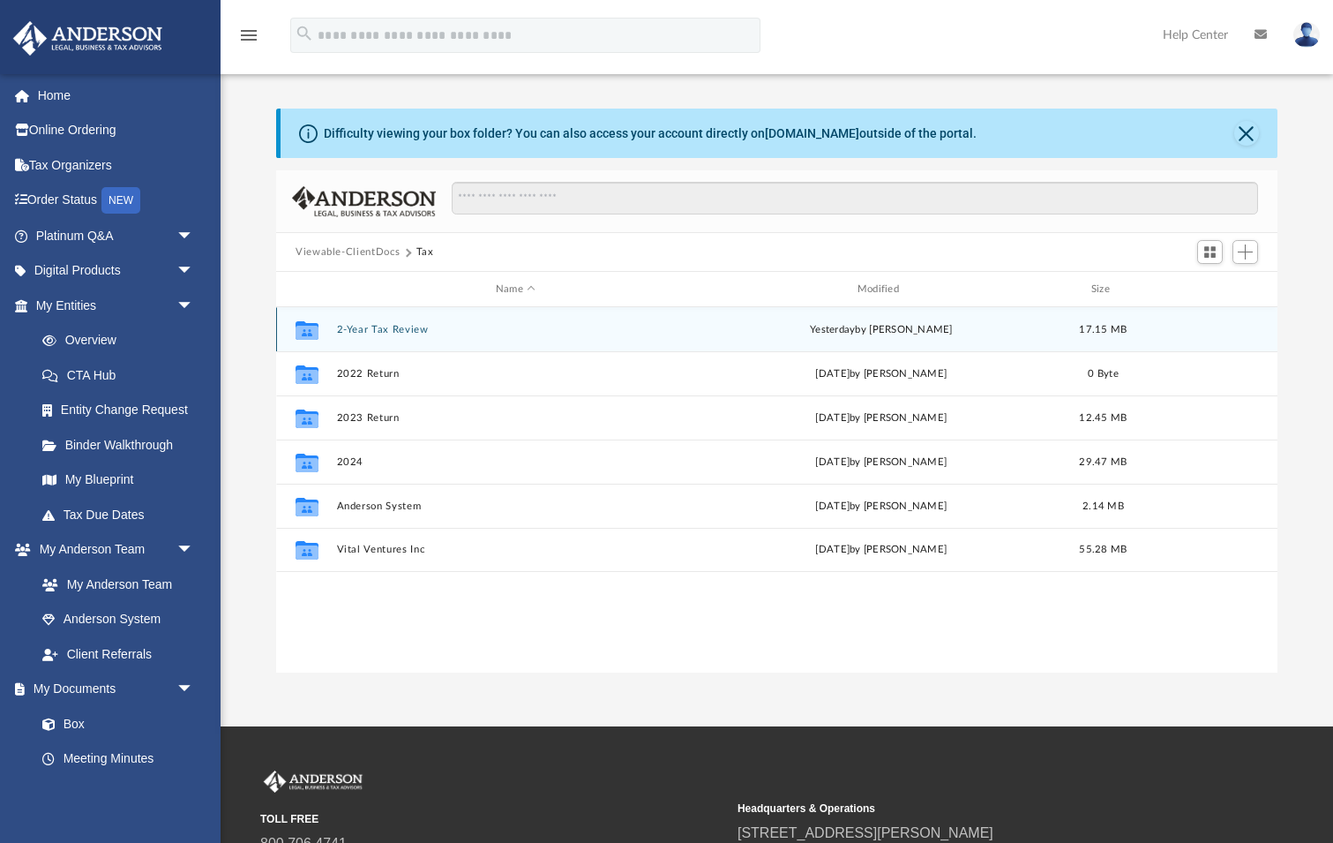
click at [381, 326] on button "2-Year Tax Review" at bounding box center [516, 329] width 358 height 11
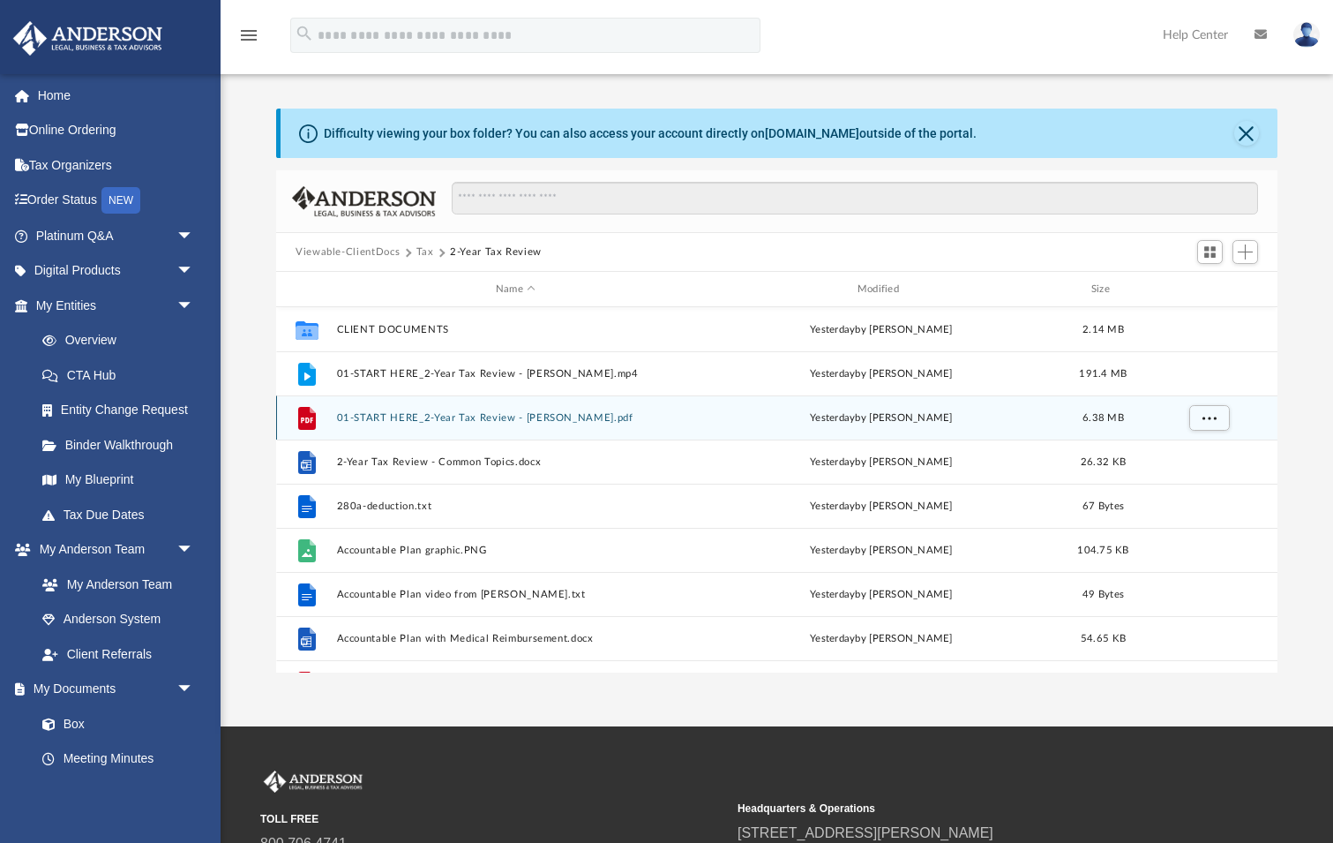
click at [393, 415] on button "01-START HERE_2-Year Tax Review - Conrad, Craig.pdf" at bounding box center [516, 417] width 358 height 11
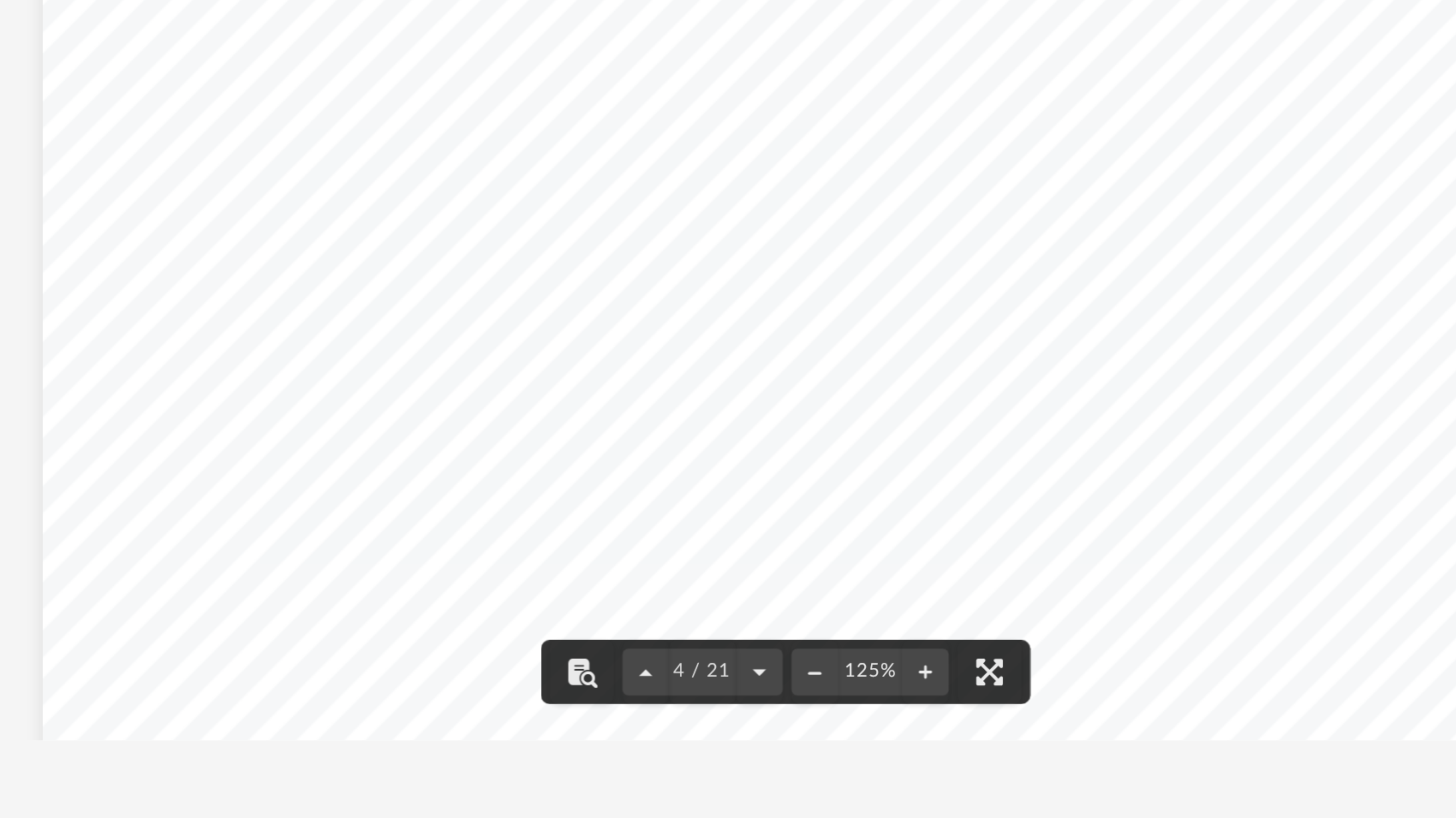
scroll to position [3893, 0]
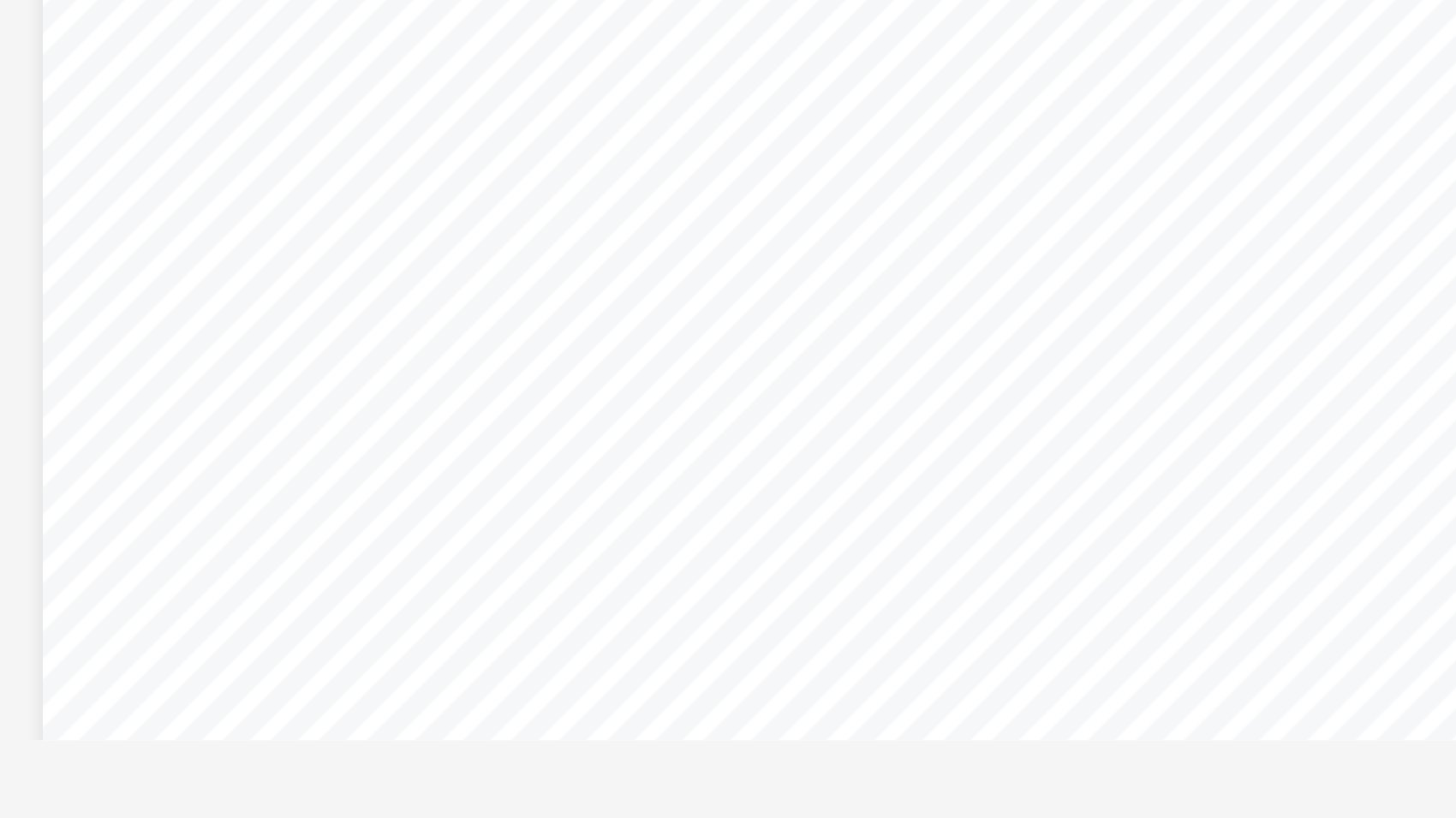
click at [426, 75] on div "Page 4" at bounding box center [835, 369] width 874 height 1130
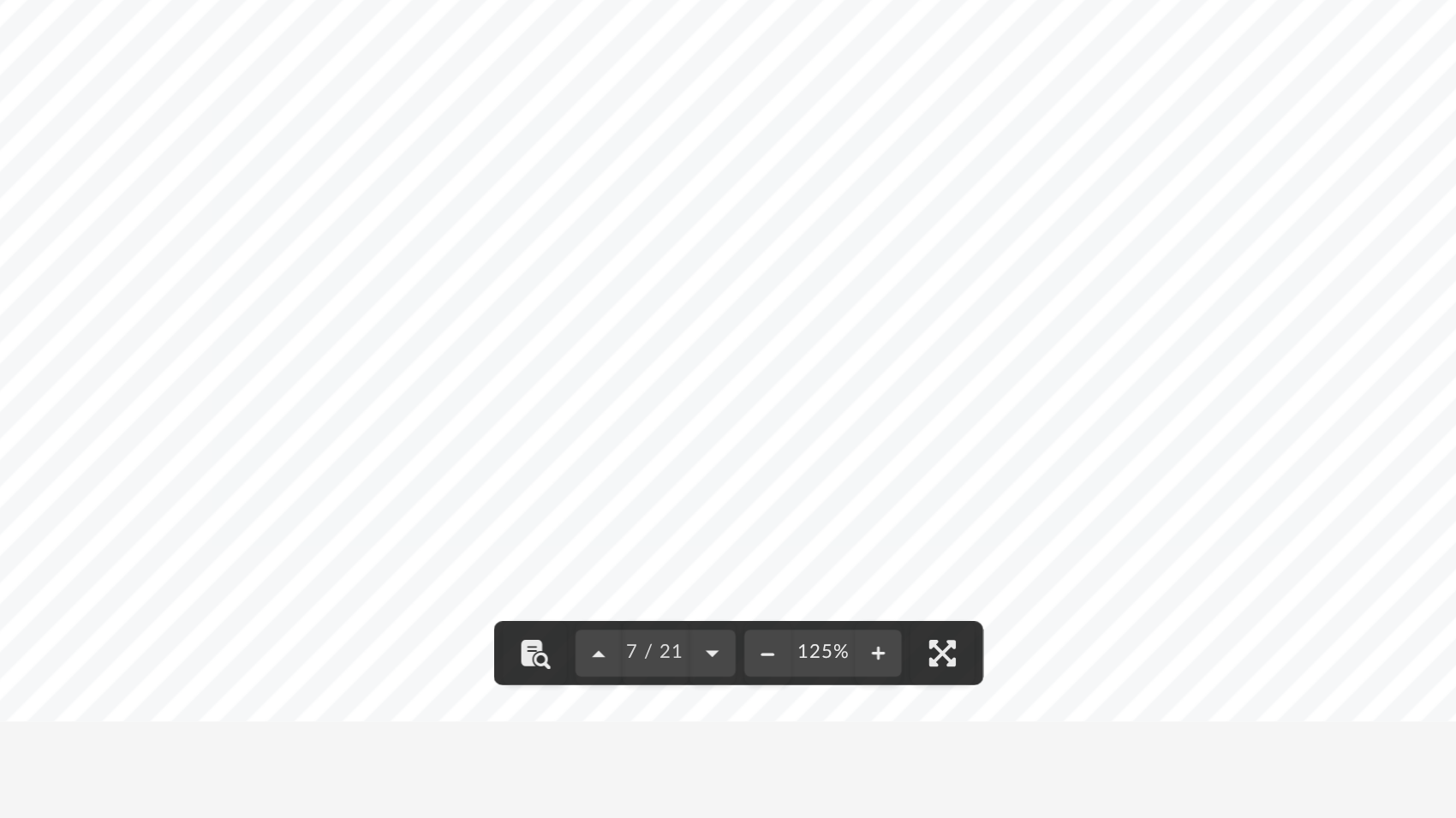
scroll to position [7365, 0]
click at [398, 116] on div "Page 7" at bounding box center [835, 328] width 874 height 1130
drag, startPoint x: 556, startPoint y: 66, endPoint x: 650, endPoint y: 75, distance: 94.4
click at [650, 186] on div "Page 8" at bounding box center [835, 751] width 874 height 1130
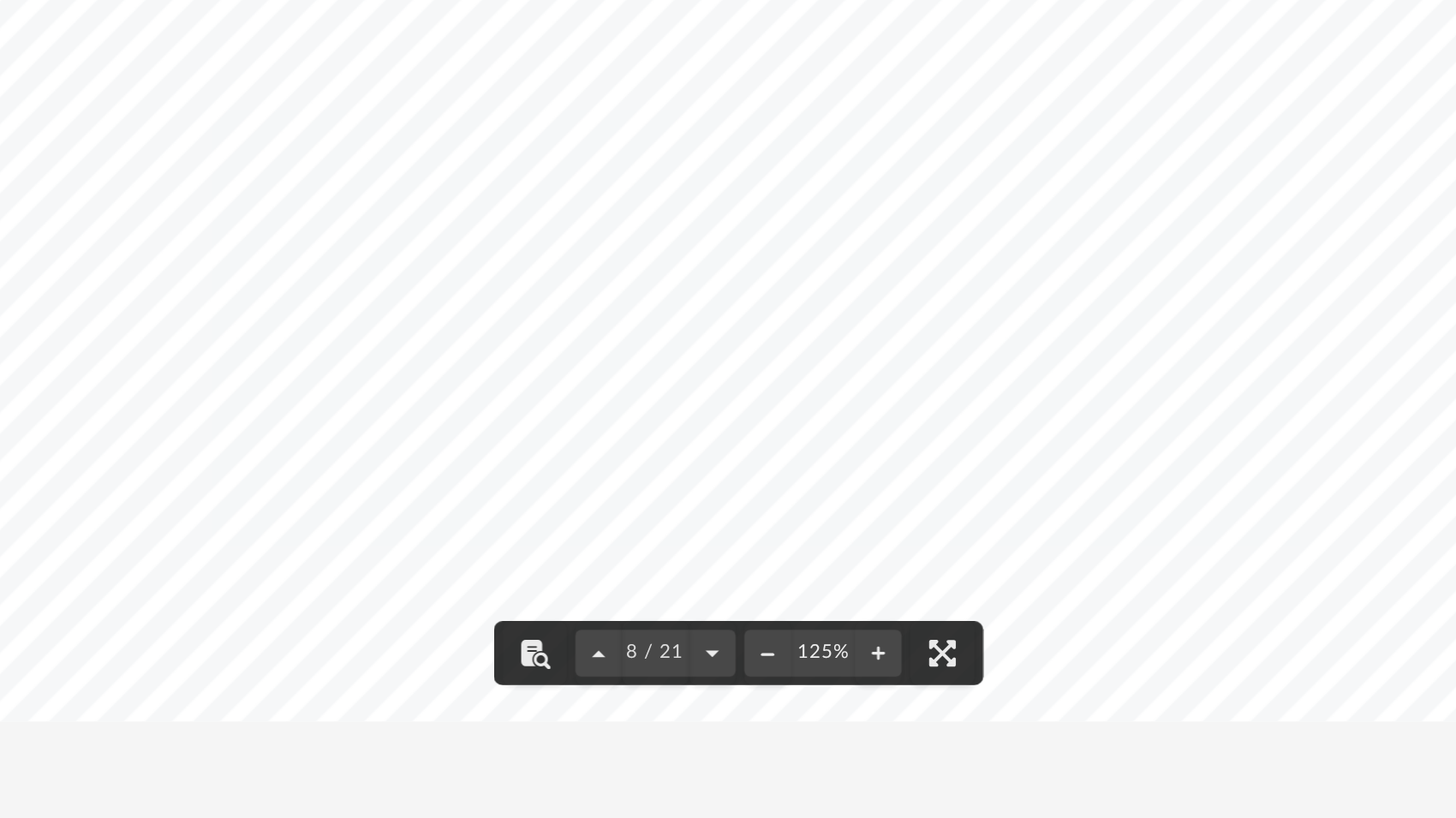
scroll to position [8167, 0]
click at [398, 152] on div "Page 8" at bounding box center [835, 717] width 874 height 1130
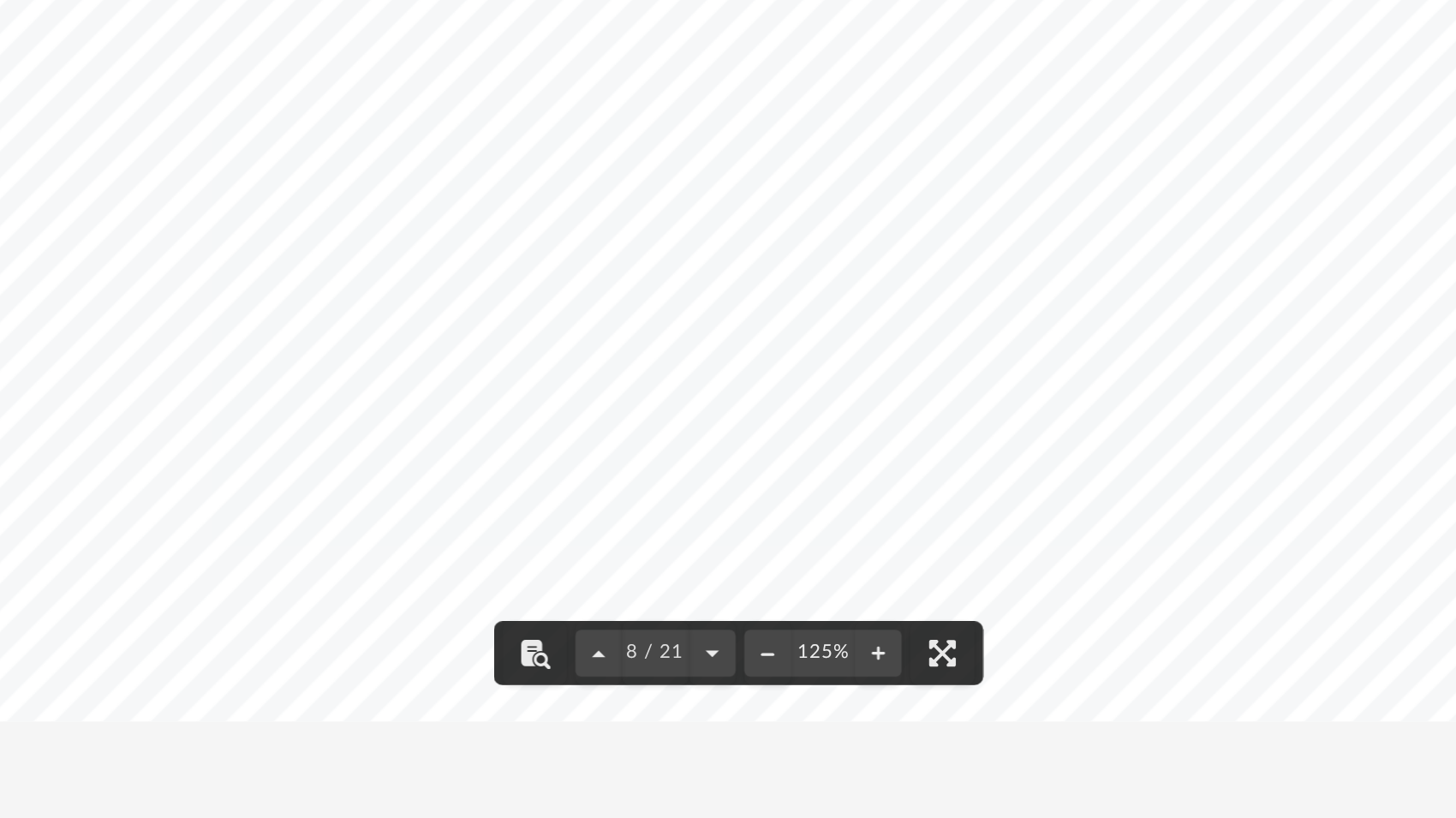
click at [398, 156] on div "Page 8" at bounding box center [835, 721] width 874 height 1130
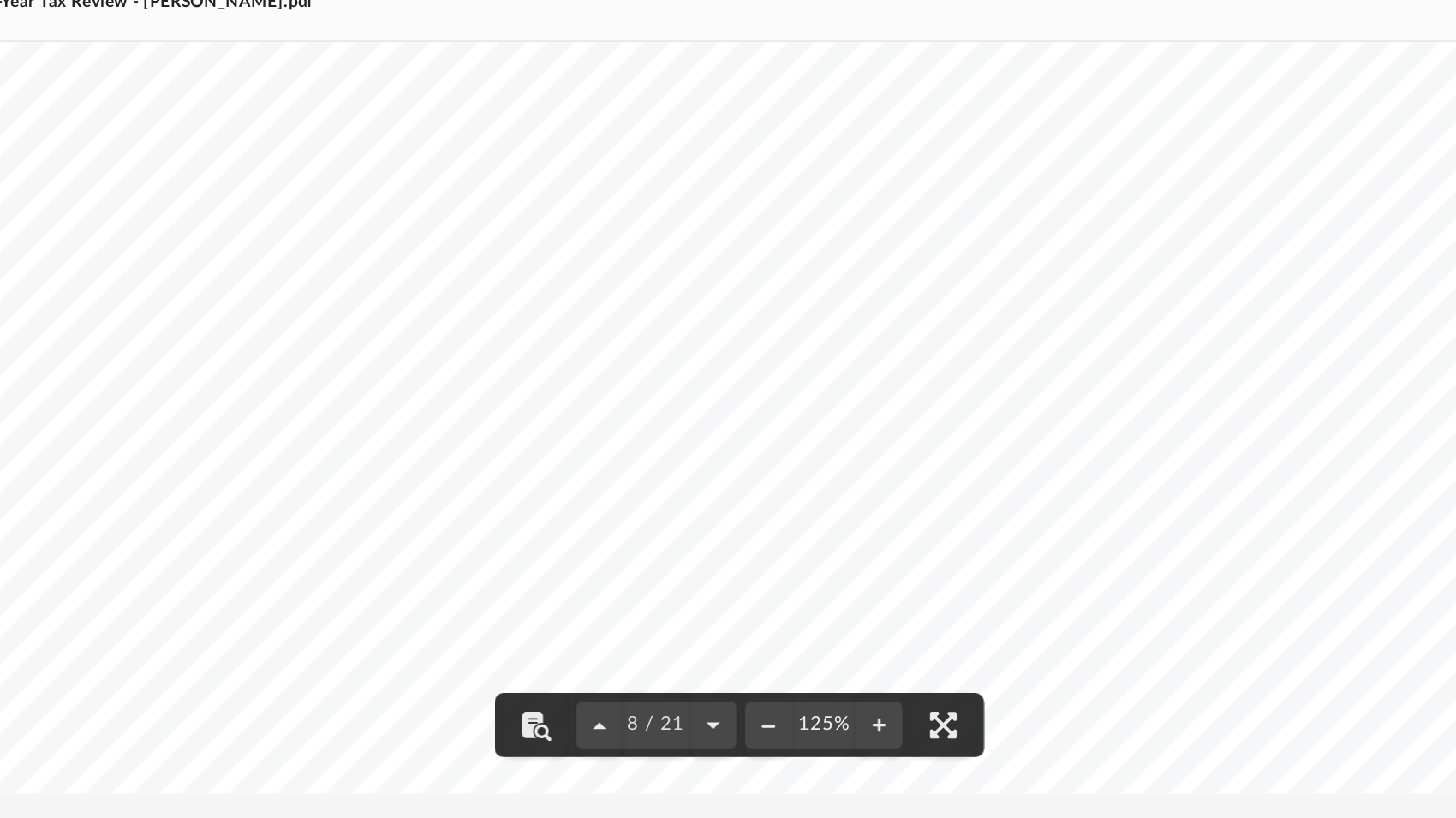
scroll to position [8240, 0]
